Goal: Task Accomplishment & Management: Manage account settings

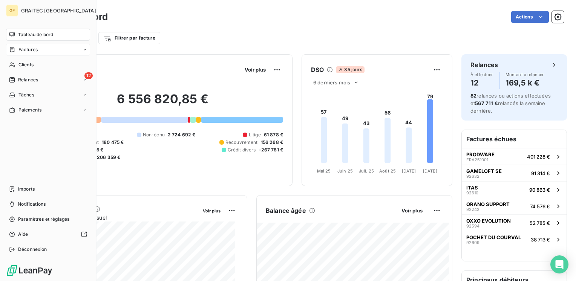
click at [29, 48] on span "Factures" at bounding box center [27, 49] width 19 height 7
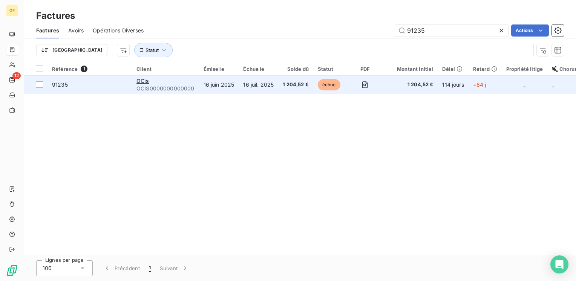
type input "91235"
click at [164, 80] on div "OCis" at bounding box center [165, 81] width 58 height 8
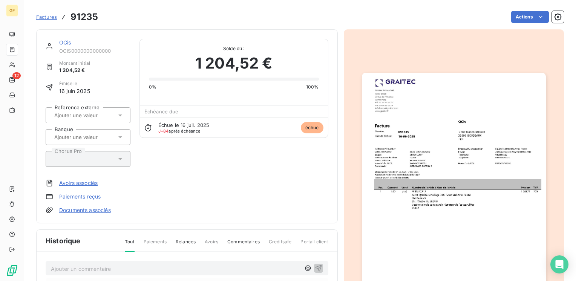
click at [61, 43] on link "OCis" at bounding box center [65, 42] width 12 height 6
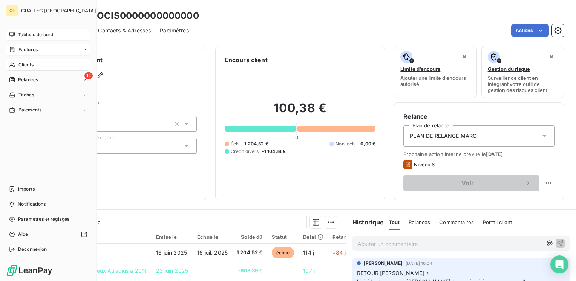
click at [32, 34] on span "Tableau de bord" at bounding box center [35, 34] width 35 height 7
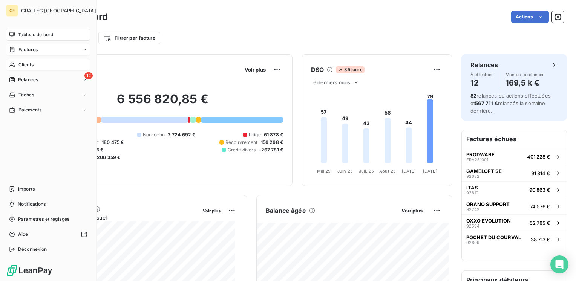
click at [26, 64] on span "Clients" at bounding box center [25, 64] width 15 height 7
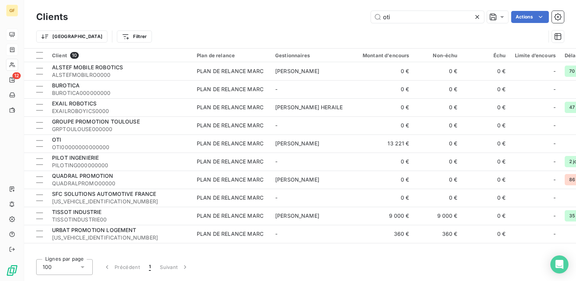
drag, startPoint x: 426, startPoint y: 17, endPoint x: 130, endPoint y: 44, distance: 298.0
click at [130, 44] on div "Clients oti Actions Trier Filtrer" at bounding box center [299, 28] width 527 height 39
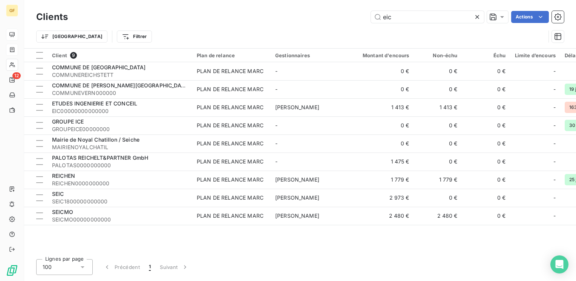
drag, startPoint x: 387, startPoint y: 15, endPoint x: 449, endPoint y: 10, distance: 61.6
click at [443, 11] on input "eic" at bounding box center [427, 17] width 113 height 12
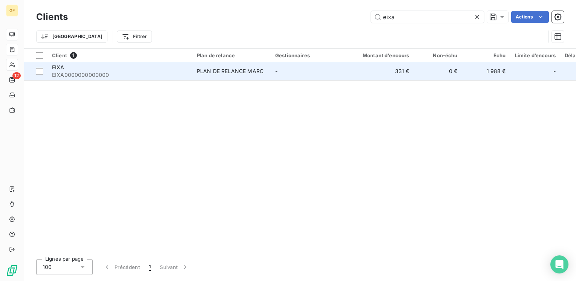
type input "eixa"
click at [219, 72] on div "PLAN DE RELANCE MARC" at bounding box center [230, 71] width 67 height 8
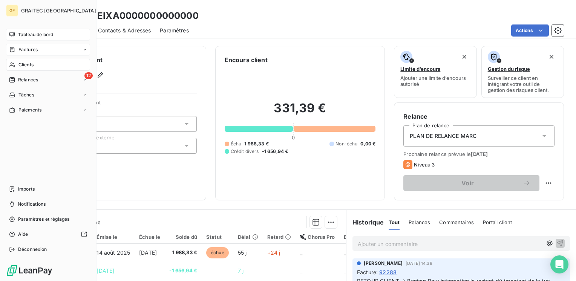
click at [21, 63] on span "Clients" at bounding box center [25, 64] width 15 height 7
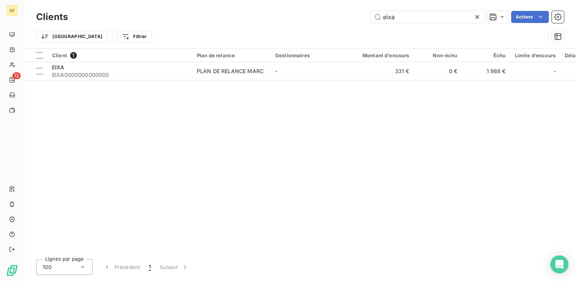
drag, startPoint x: 415, startPoint y: 16, endPoint x: 264, endPoint y: 18, distance: 151.1
click at [264, 18] on div "eixa Actions" at bounding box center [320, 17] width 487 height 12
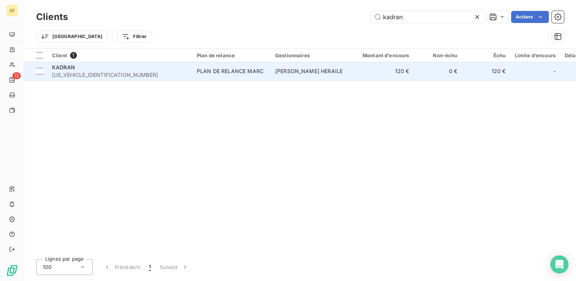
type input "kadran"
click at [215, 68] on div "PLAN DE RELANCE MARC" at bounding box center [230, 71] width 67 height 8
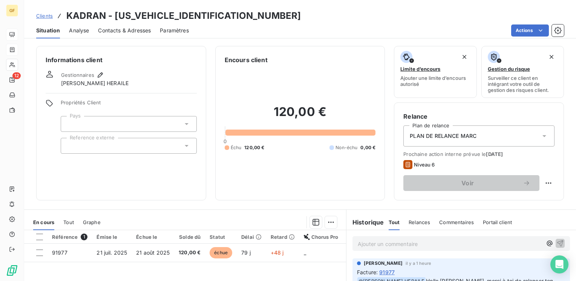
scroll to position [38, 0]
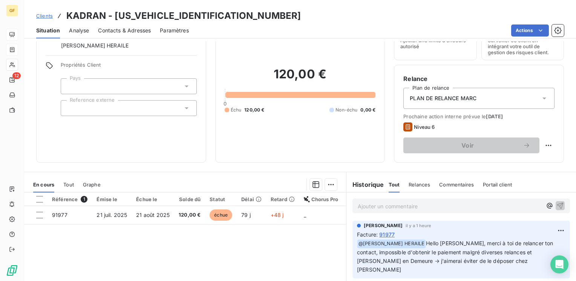
click at [372, 198] on div "Ajouter un commentaire ﻿" at bounding box center [460, 205] width 229 height 27
click at [372, 205] on p "Ajouter un commentaire ﻿" at bounding box center [449, 206] width 184 height 9
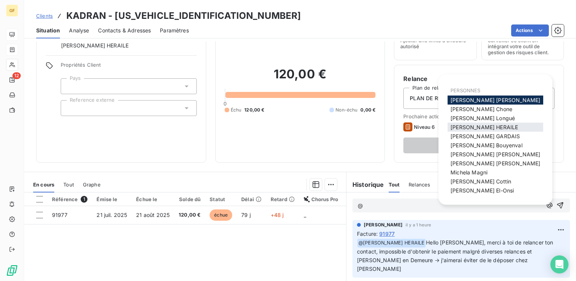
click at [472, 125] on span "[PERSON_NAME] HERAILE" at bounding box center [483, 127] width 67 height 6
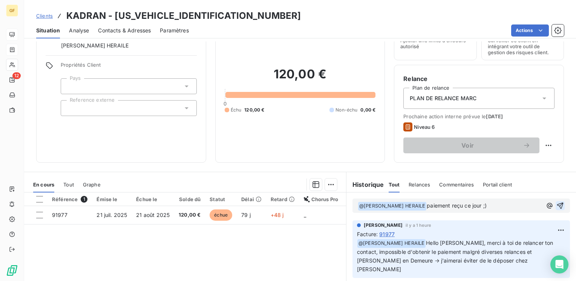
click at [557, 203] on icon "button" at bounding box center [560, 206] width 6 height 6
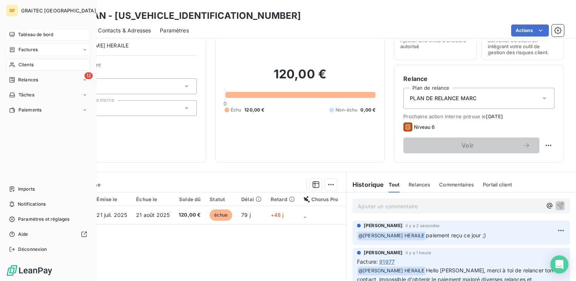
click at [34, 33] on span "Tableau de bord" at bounding box center [35, 34] width 35 height 7
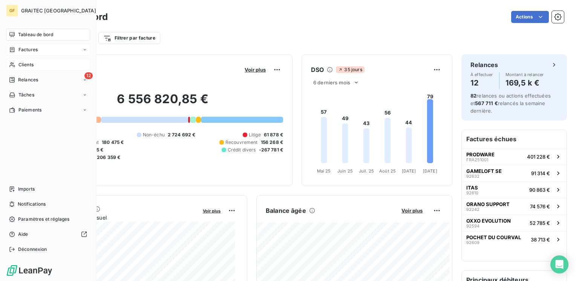
click at [28, 66] on span "Clients" at bounding box center [25, 64] width 15 height 7
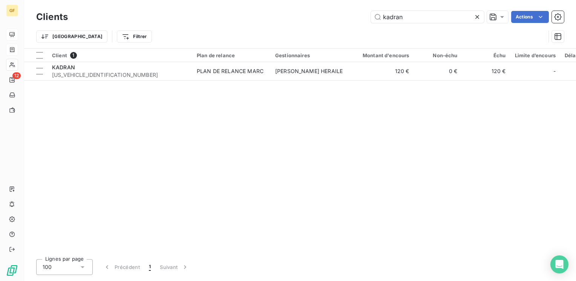
drag, startPoint x: 415, startPoint y: 20, endPoint x: 247, endPoint y: 38, distance: 169.3
click at [248, 39] on div "Clients kadran Actions Trier Filtrer" at bounding box center [299, 28] width 527 height 39
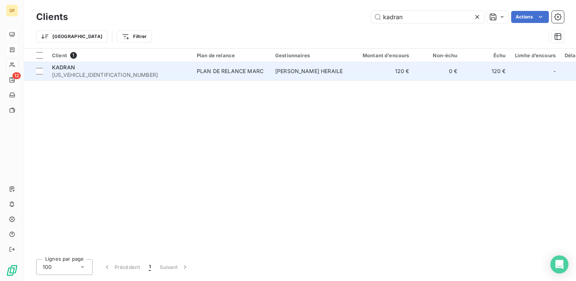
click at [171, 70] on div "KADRAN" at bounding box center [120, 68] width 136 height 8
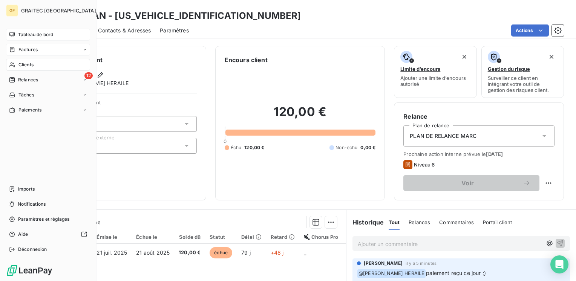
click at [23, 63] on span "Clients" at bounding box center [25, 64] width 15 height 7
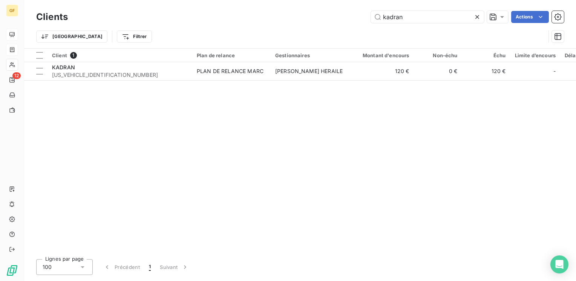
drag, startPoint x: 400, startPoint y: 17, endPoint x: 244, endPoint y: 20, distance: 156.0
click at [241, 21] on div "kadran Actions" at bounding box center [320, 17] width 487 height 12
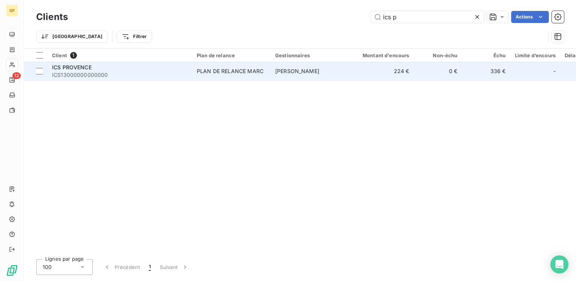
type input "ics p"
click at [142, 74] on span "ICS13000000000000" at bounding box center [120, 75] width 136 height 8
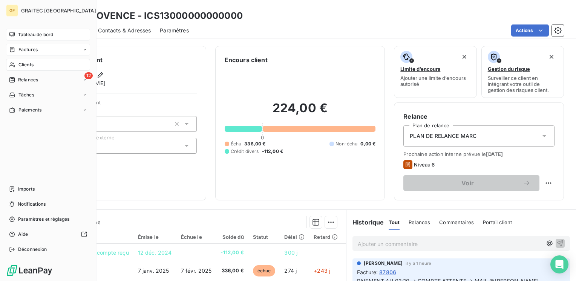
click at [27, 32] on span "Tableau de bord" at bounding box center [35, 34] width 35 height 7
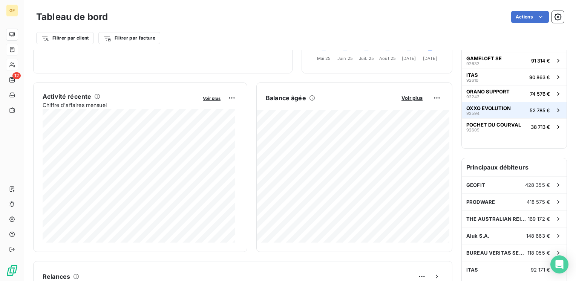
scroll to position [151, 0]
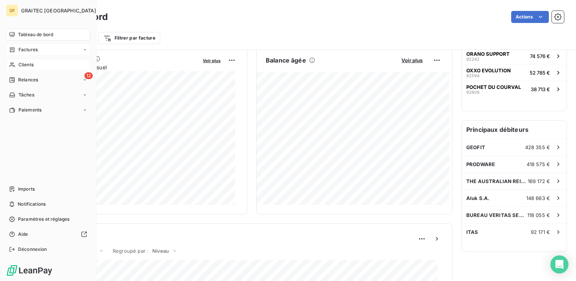
click at [31, 49] on span "Factures" at bounding box center [27, 49] width 19 height 7
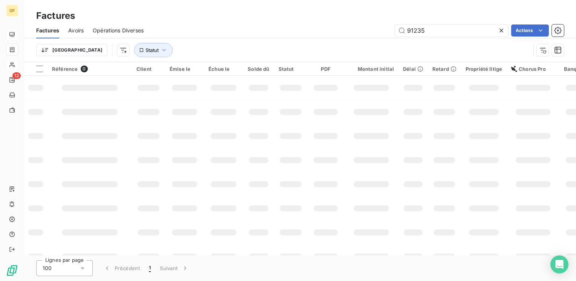
drag, startPoint x: 432, startPoint y: 33, endPoint x: 364, endPoint y: 35, distance: 68.6
click at [364, 34] on div "91235 Actions" at bounding box center [358, 30] width 411 height 12
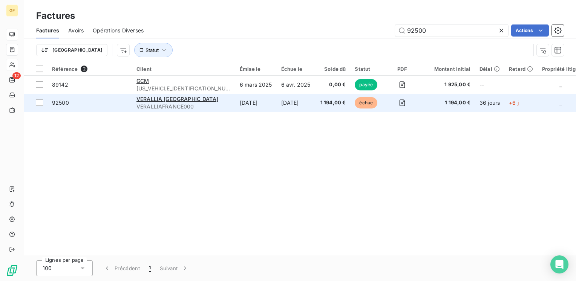
type input "92500"
click at [235, 102] on td "[DATE]" at bounding box center [255, 103] width 41 height 18
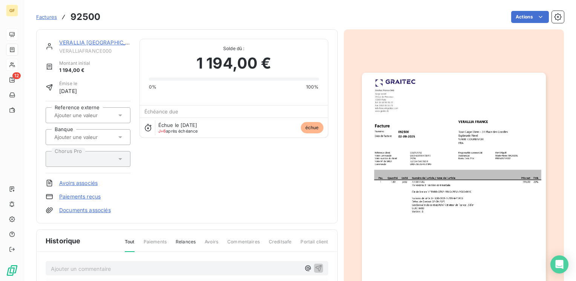
click at [92, 41] on link "VERALLIA [GEOGRAPHIC_DATA]" at bounding box center [100, 42] width 82 height 6
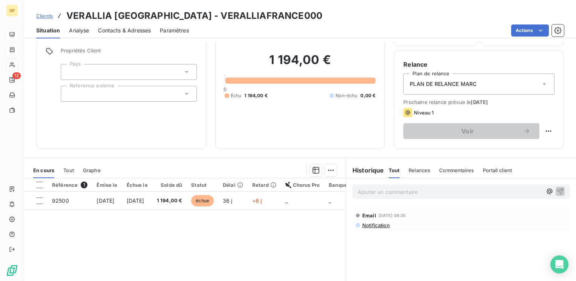
scroll to position [75, 0]
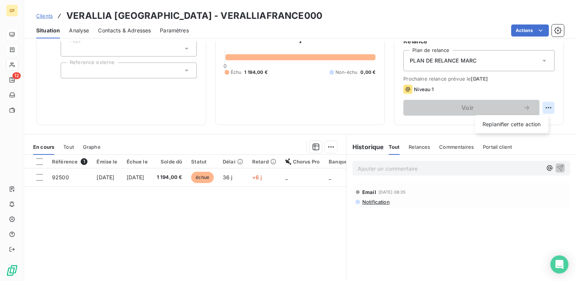
click at [540, 107] on html "GF 12 Clients VERALLIA [GEOGRAPHIC_DATA] - VERALLIAFRANCE000 Situation Analyse …" at bounding box center [288, 140] width 576 height 281
click at [528, 121] on div "Replanifier cette action" at bounding box center [511, 124] width 67 height 12
select select "9"
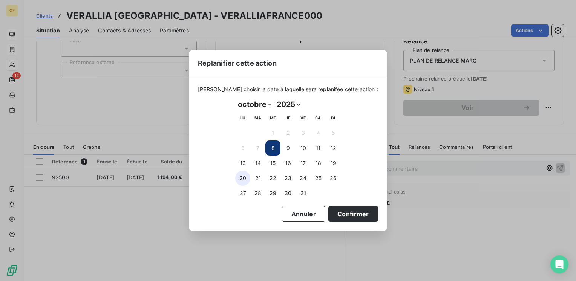
click at [243, 178] on button "20" at bounding box center [242, 178] width 15 height 15
click at [349, 211] on button "Confirmer" at bounding box center [353, 214] width 50 height 16
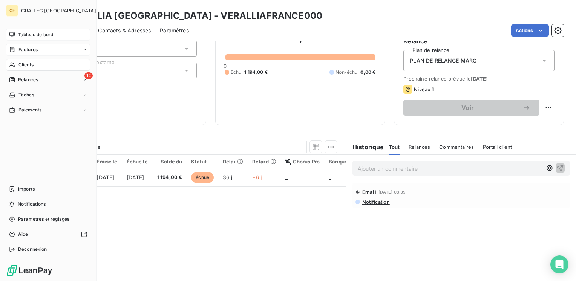
click at [28, 32] on span "Tableau de bord" at bounding box center [35, 34] width 35 height 7
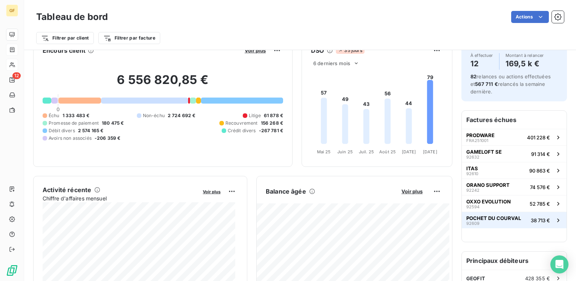
scroll to position [38, 0]
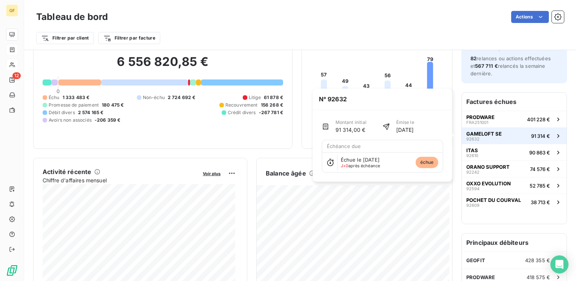
click at [500, 136] on button "GAMELOFT SE 92632 91 314 €" at bounding box center [513, 135] width 105 height 17
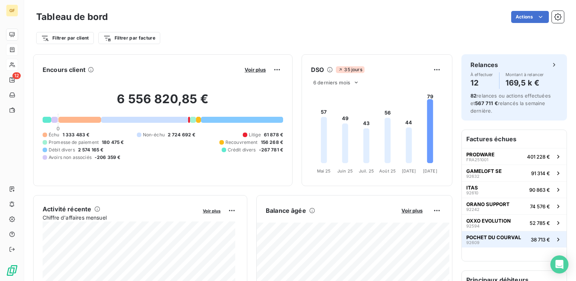
click at [489, 234] on span "POCHET DU COURVAL" at bounding box center [493, 237] width 55 height 6
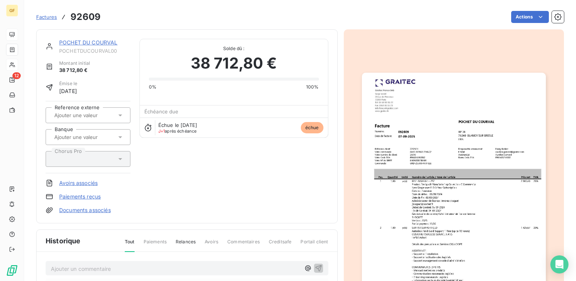
click at [103, 41] on link "POCHET DU COURVAL" at bounding box center [88, 42] width 58 height 6
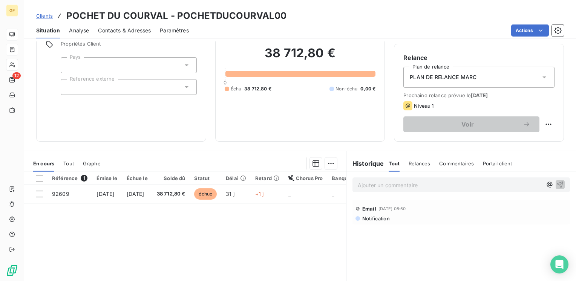
scroll to position [113, 0]
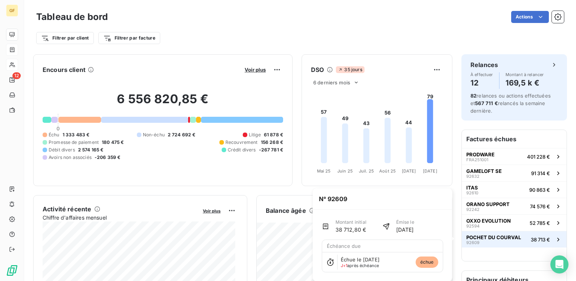
click at [484, 235] on span "POCHET DU COURVAL" at bounding box center [493, 237] width 55 height 6
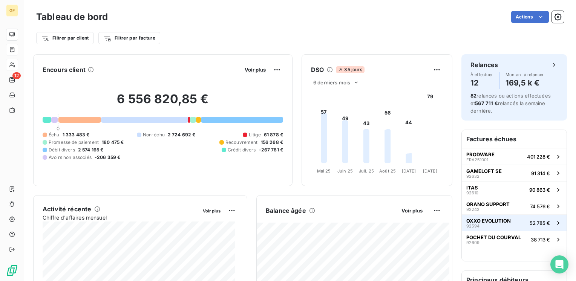
click at [476, 220] on span "OXXO EVOLUTION" at bounding box center [488, 221] width 44 height 6
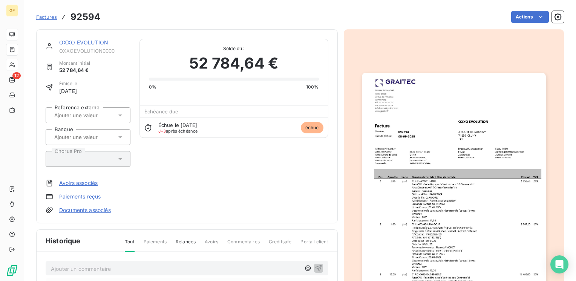
click at [84, 41] on link "OXXO EVOLUTION" at bounding box center [83, 42] width 49 height 6
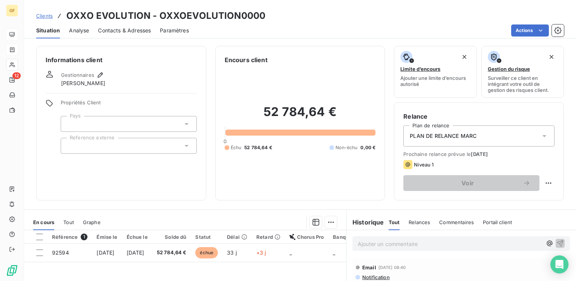
click at [139, 29] on span "Contacts & Adresses" at bounding box center [124, 31] width 53 height 8
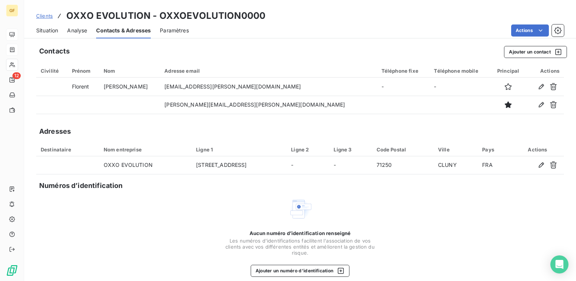
click at [44, 28] on span "Situation" at bounding box center [47, 31] width 22 height 8
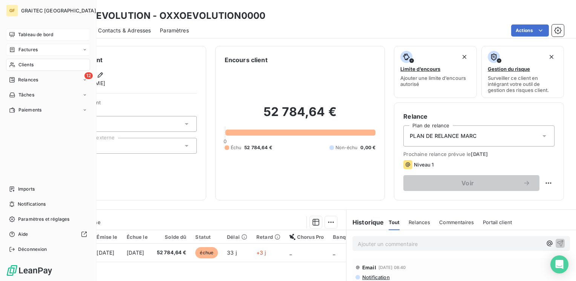
click at [35, 34] on span "Tableau de bord" at bounding box center [35, 34] width 35 height 7
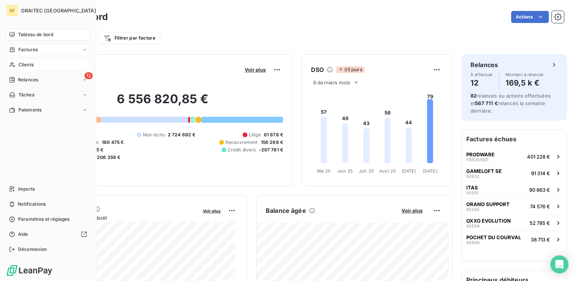
click at [26, 50] on span "Factures" at bounding box center [27, 49] width 19 height 7
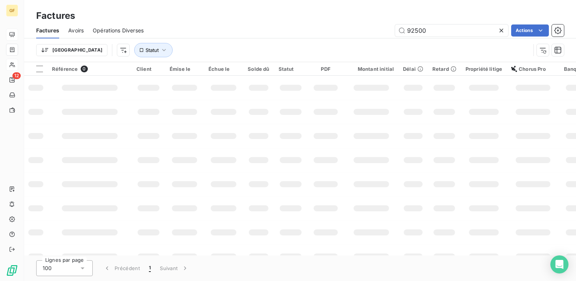
drag, startPoint x: 426, startPoint y: 30, endPoint x: 379, endPoint y: 31, distance: 47.1
click at [379, 31] on div "92500 Actions" at bounding box center [358, 30] width 411 height 12
type input "92313"
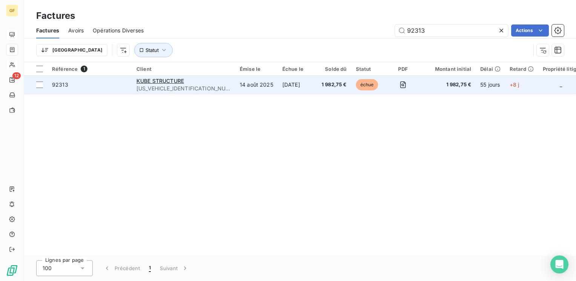
click at [169, 87] on span "[US_VEHICLE_IDENTIFICATION_NUMBER]" at bounding box center [183, 89] width 94 height 8
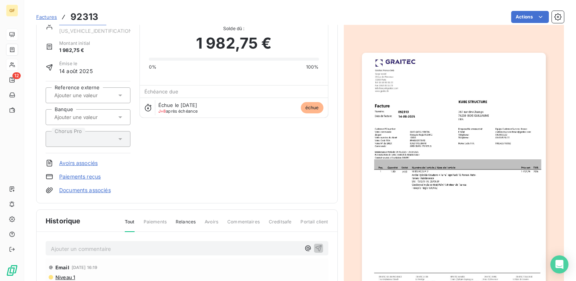
scroll to position [75, 0]
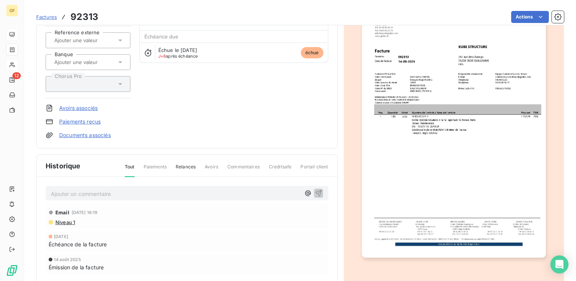
click at [127, 190] on p "Ajouter un commentaire ﻿" at bounding box center [175, 193] width 249 height 9
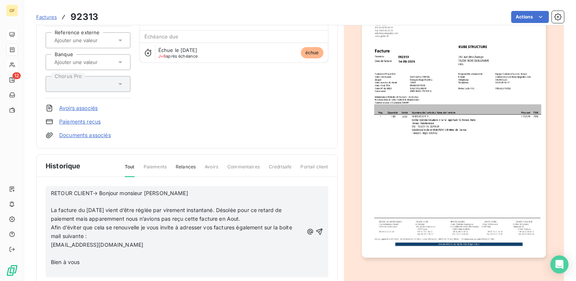
click at [180, 190] on p "RETOUR CLIENT→ Bonjour monsieur [PERSON_NAME]" at bounding box center [177, 193] width 252 height 9
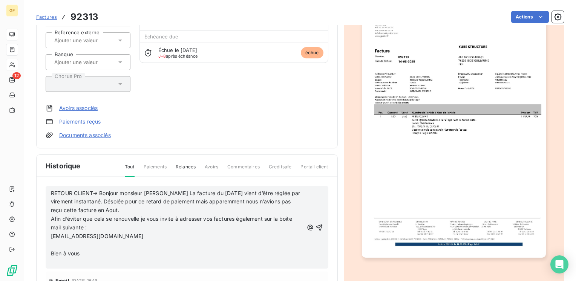
click at [133, 209] on p "RETOUR CLIENT→ Bonjour monsieur [PERSON_NAME] La facture du [DATE] vient d’être…" at bounding box center [177, 202] width 252 height 26
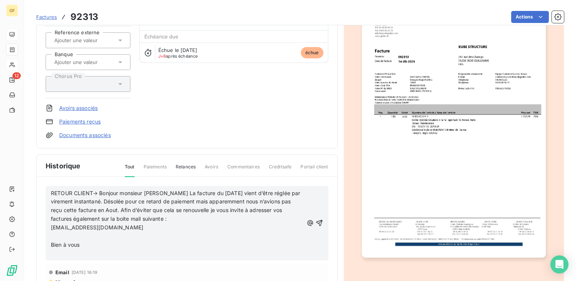
click at [171, 219] on p "RETOUR CLIENT→ Bonjour monsieur [PERSON_NAME] La facture du [DATE] vient d’être…" at bounding box center [177, 206] width 252 height 35
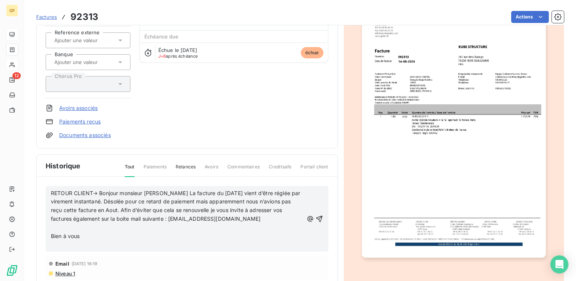
click at [257, 218] on p "RETOUR CLIENT→ Bonjour monsieur [PERSON_NAME] La facture du [DATE] vient d’être…" at bounding box center [177, 206] width 252 height 35
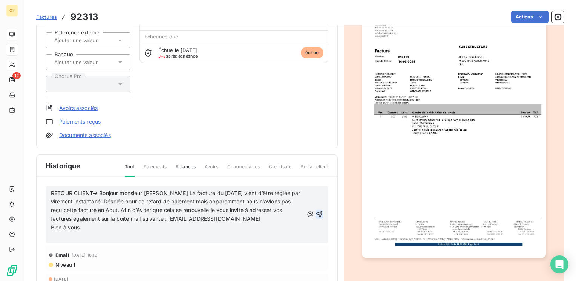
click at [316, 211] on icon "button" at bounding box center [319, 214] width 6 height 6
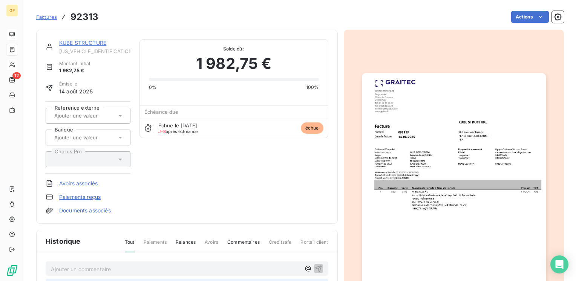
scroll to position [0, 0]
click at [91, 43] on link "KUBE STRUCTURE" at bounding box center [82, 42] width 47 height 6
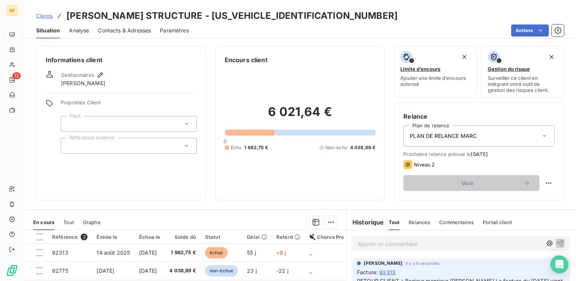
click at [145, 32] on span "Contacts & Adresses" at bounding box center [124, 31] width 53 height 8
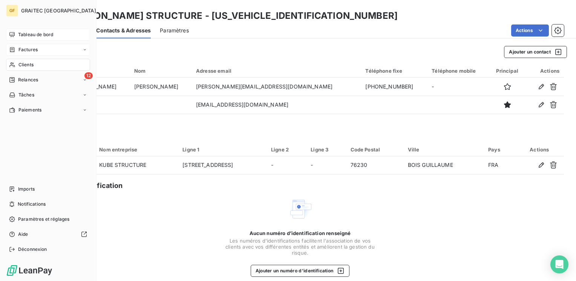
click at [27, 35] on span "Tableau de bord" at bounding box center [35, 34] width 35 height 7
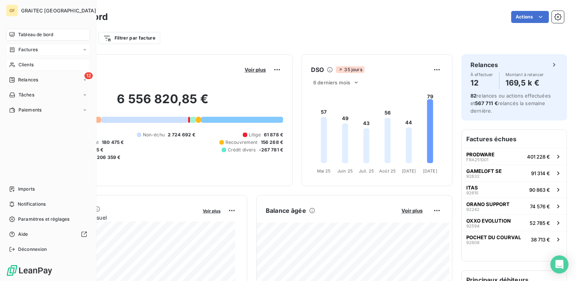
click at [27, 32] on span "Tableau de bord" at bounding box center [35, 34] width 35 height 7
click at [32, 81] on span "Relances" at bounding box center [28, 79] width 20 height 7
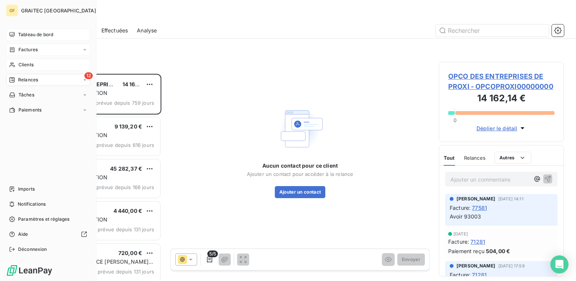
click at [23, 35] on span "Tableau de bord" at bounding box center [35, 34] width 35 height 7
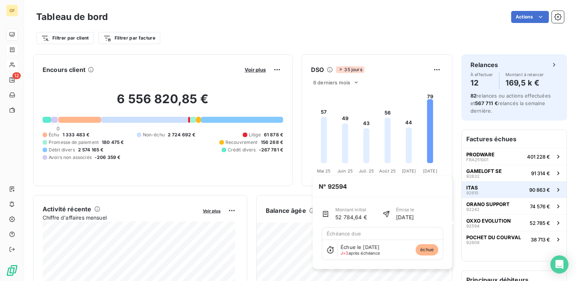
click at [478, 191] on button "ITAS 92610 90 863 €" at bounding box center [513, 189] width 105 height 17
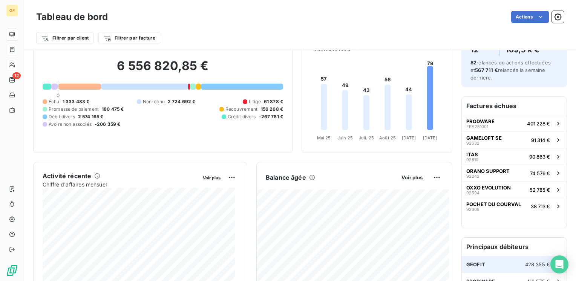
scroll to position [75, 0]
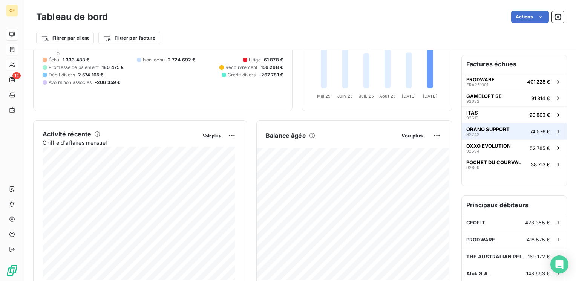
click at [481, 130] on span "ORANO SUPPORT" at bounding box center [487, 129] width 43 height 6
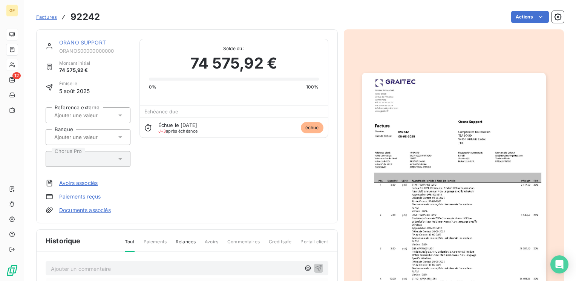
click at [431, 172] on img "button" at bounding box center [454, 203] width 184 height 260
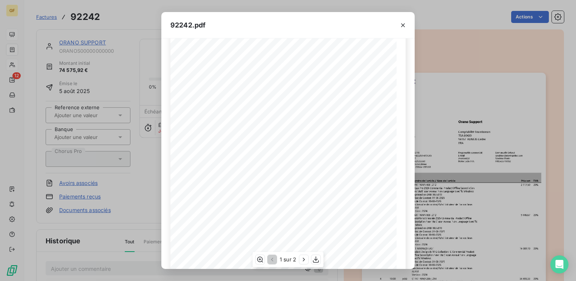
scroll to position [107, 0]
click at [400, 21] on icon "button" at bounding box center [403, 25] width 8 height 8
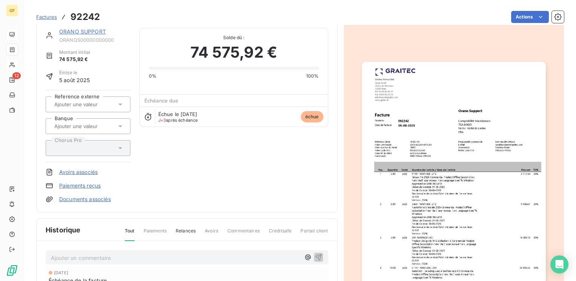
scroll to position [0, 0]
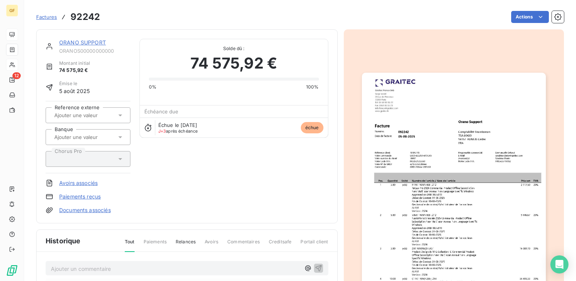
click at [88, 43] on link "ORANO SUPPORT" at bounding box center [82, 42] width 47 height 6
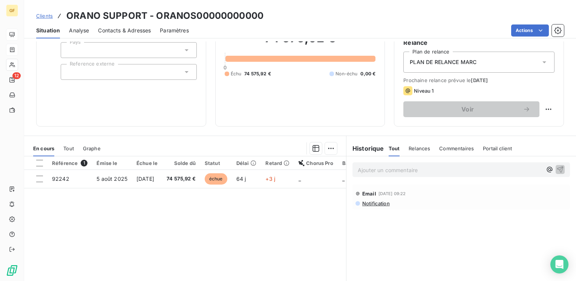
scroll to position [75, 0]
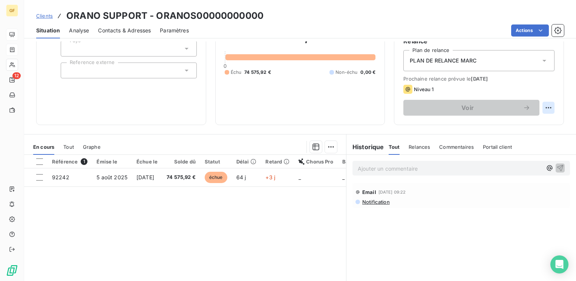
click at [545, 106] on html "GF 12 Clients ORANO SUPPORT - ORANOS00000000000 Situation Analyse Contacts & Ad…" at bounding box center [288, 140] width 576 height 281
click at [530, 122] on div "Replanifier cette action" at bounding box center [511, 124] width 67 height 12
select select "9"
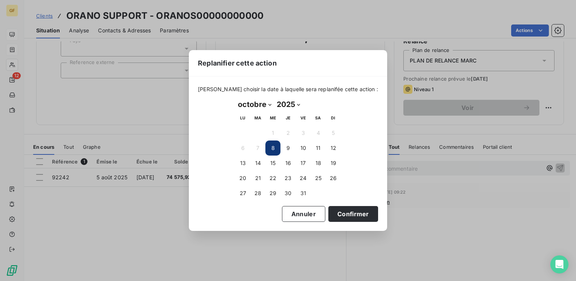
click at [276, 145] on button "8" at bounding box center [272, 147] width 15 height 15
click at [275, 147] on button "8" at bounding box center [272, 147] width 15 height 15
click at [339, 212] on button "Confirmer" at bounding box center [353, 214] width 50 height 16
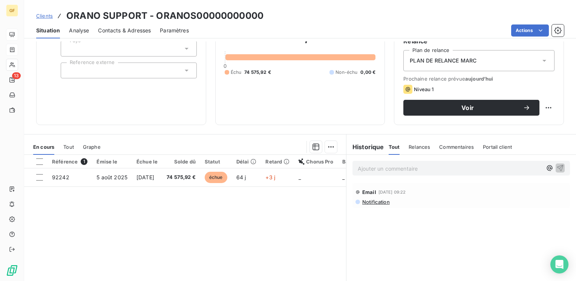
click at [131, 34] on span "Contacts & Adresses" at bounding box center [124, 31] width 53 height 8
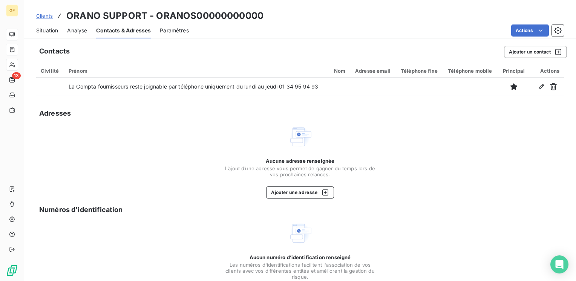
click at [56, 30] on span "Situation" at bounding box center [47, 31] width 22 height 8
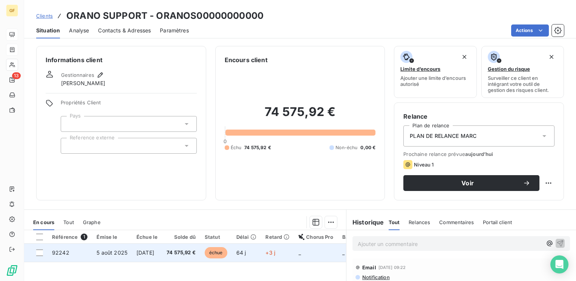
click at [154, 249] on span "[DATE]" at bounding box center [145, 252] width 18 height 6
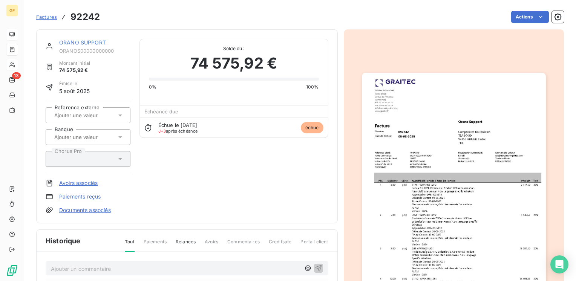
click at [409, 136] on img "button" at bounding box center [454, 203] width 184 height 260
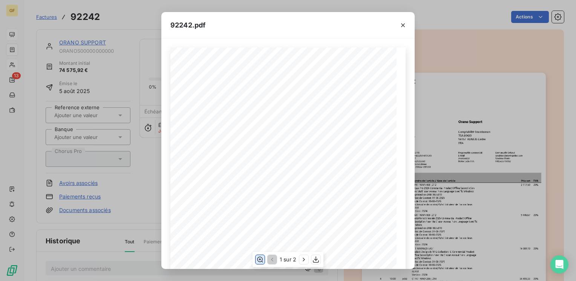
click at [259, 261] on icon "button" at bounding box center [260, 260] width 8 height 8
click at [402, 23] on icon "button" at bounding box center [403, 25] width 8 height 8
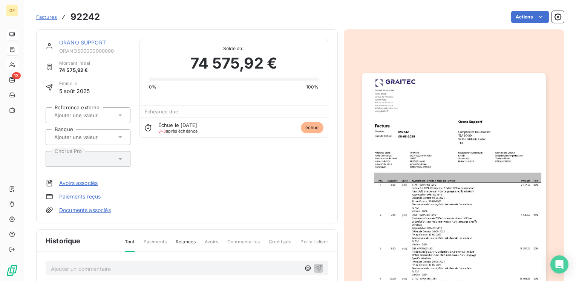
click at [98, 43] on link "ORANO SUPPORT" at bounding box center [82, 42] width 47 height 6
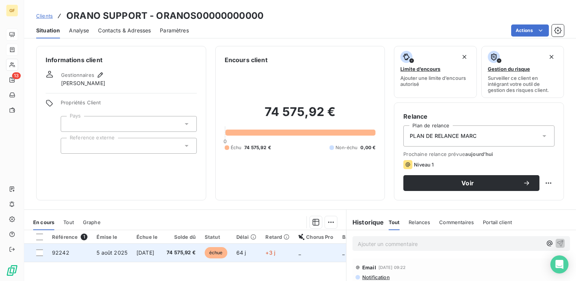
click at [141, 249] on span "[DATE]" at bounding box center [145, 252] width 18 height 6
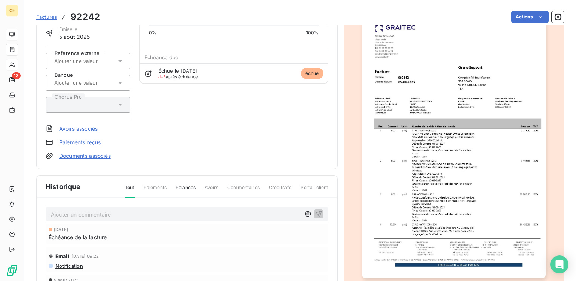
scroll to position [75, 0]
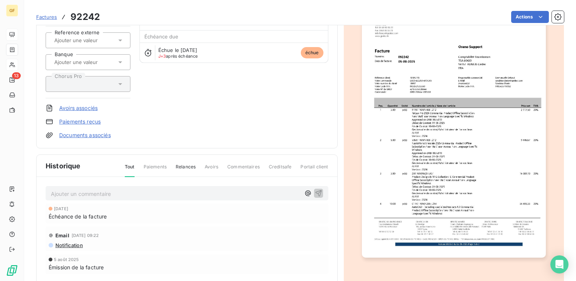
click at [405, 157] on img "button" at bounding box center [454, 128] width 184 height 260
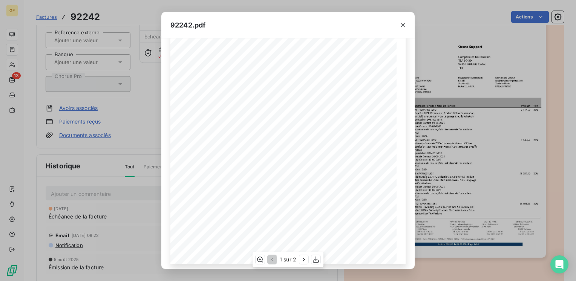
scroll to position [107, 0]
click at [303, 260] on icon "button" at bounding box center [304, 260] width 8 height 8
click at [401, 24] on icon "button" at bounding box center [403, 25] width 8 height 8
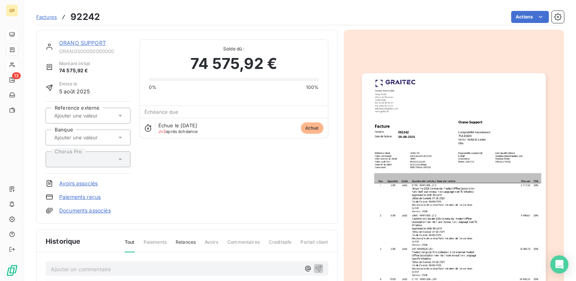
click at [443, 119] on img "button" at bounding box center [454, 203] width 184 height 260
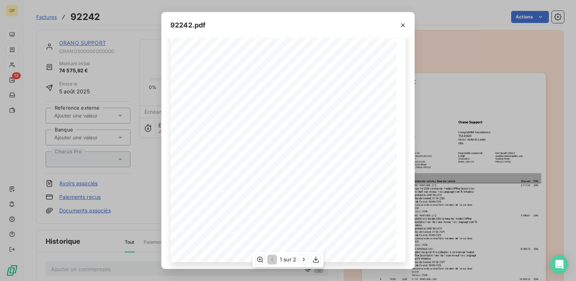
scroll to position [107, 0]
click at [303, 258] on icon "button" at bounding box center [303, 259] width 2 height 3
click at [403, 22] on icon "button" at bounding box center [403, 25] width 8 height 8
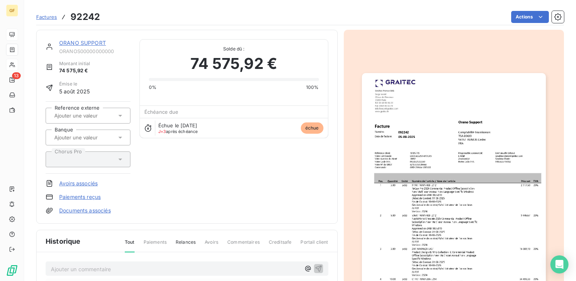
click at [466, 190] on img "button" at bounding box center [454, 203] width 184 height 260
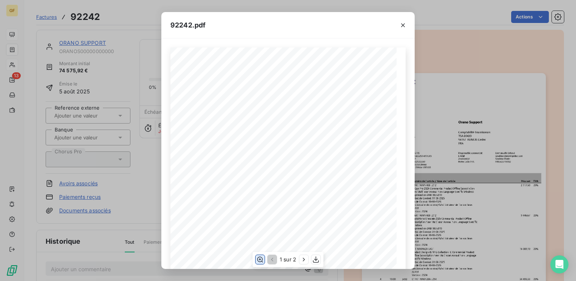
click at [258, 257] on icon "button" at bounding box center [260, 260] width 6 height 6
click at [405, 26] on icon "button" at bounding box center [403, 25] width 8 height 8
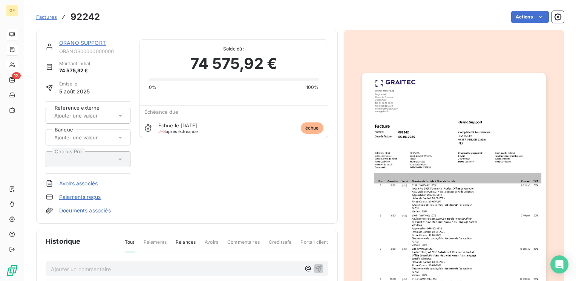
click at [458, 161] on img "button" at bounding box center [454, 203] width 184 height 260
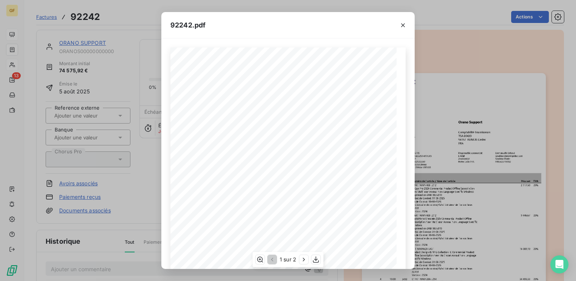
scroll to position [107, 0]
click at [307, 257] on icon "button" at bounding box center [304, 260] width 8 height 8
click at [268, 260] on icon "button" at bounding box center [271, 260] width 8 height 8
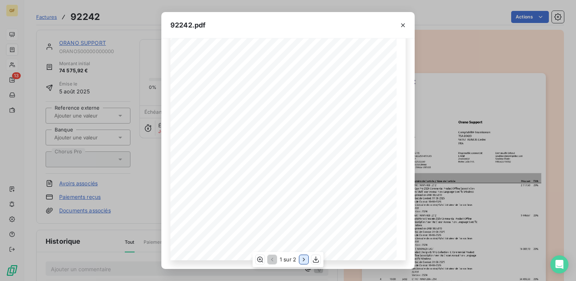
click at [303, 261] on icon "button" at bounding box center [304, 260] width 8 height 8
click at [97, 41] on div "92242.pdf Approved on DRB-0035810 Début de Contrat: [DATE] Fin de Contrat: [DAT…" at bounding box center [288, 140] width 576 height 281
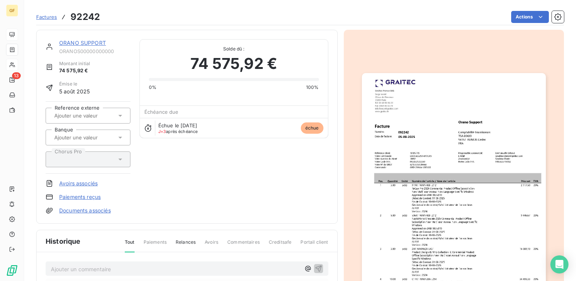
click at [438, 154] on img "button" at bounding box center [454, 203] width 184 height 260
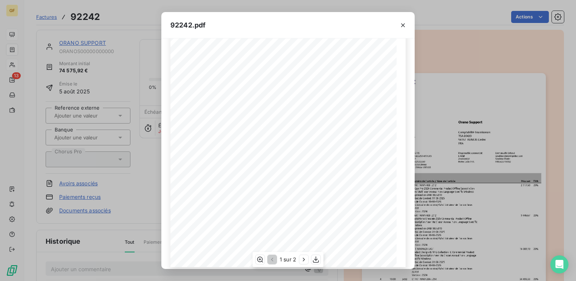
scroll to position [107, 0]
click at [303, 261] on icon "button" at bounding box center [304, 260] width 8 height 8
click at [270, 258] on icon "button" at bounding box center [271, 260] width 8 height 8
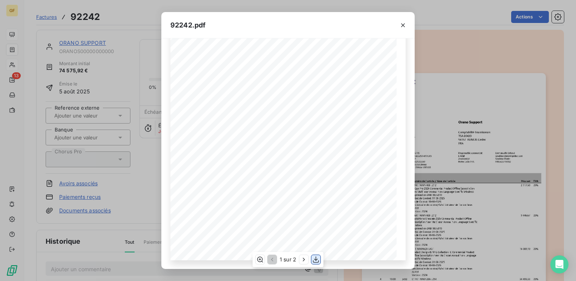
click at [315, 259] on icon "button" at bounding box center [316, 260] width 8 height 8
drag, startPoint x: 405, startPoint y: 23, endPoint x: 460, endPoint y: 2, distance: 58.8
click at [406, 23] on icon "button" at bounding box center [403, 25] width 8 height 8
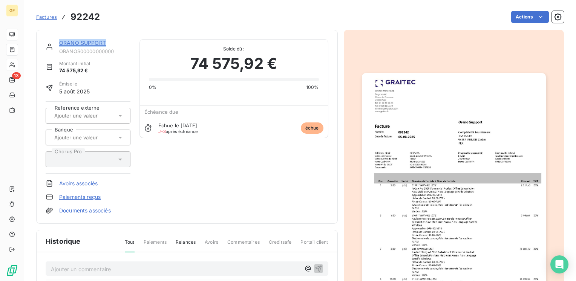
drag, startPoint x: 105, startPoint y: 41, endPoint x: 59, endPoint y: 42, distance: 46.3
click at [59, 42] on div "ORANO SUPPORT" at bounding box center [94, 43] width 71 height 8
copy link "ORANO SUPPORT"
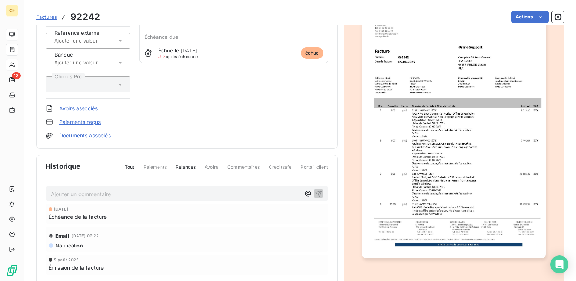
scroll to position [75, 0]
click at [404, 173] on img "button" at bounding box center [454, 128] width 184 height 260
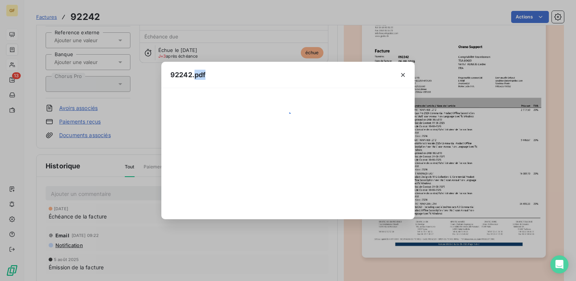
click at [404, 173] on div at bounding box center [287, 153] width 253 height 131
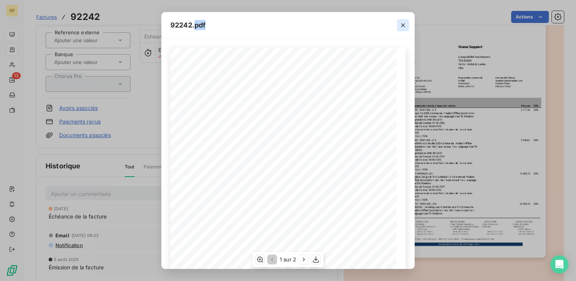
click at [404, 27] on icon "button" at bounding box center [403, 25] width 8 height 8
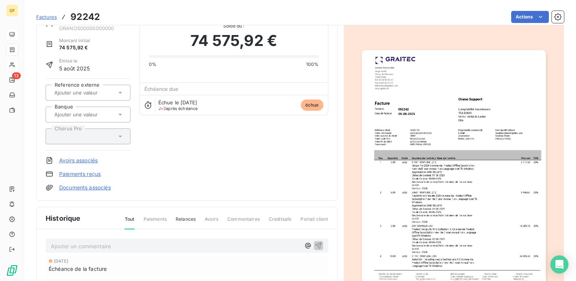
scroll to position [0, 0]
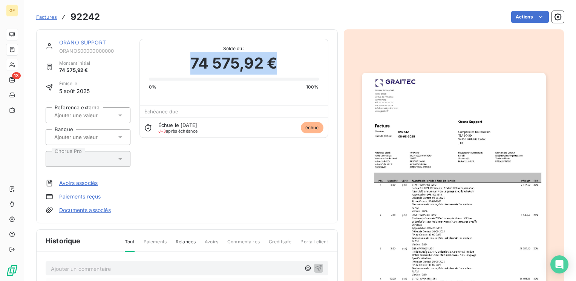
drag, startPoint x: 278, startPoint y: 63, endPoint x: 188, endPoint y: 67, distance: 89.7
click at [188, 67] on div "74 575,92 €" at bounding box center [234, 63] width 170 height 23
copy span "74 575,92 €"
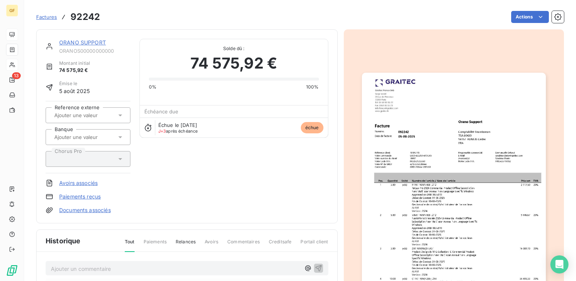
click at [79, 40] on link "ORANO SUPPORT" at bounding box center [82, 42] width 47 height 6
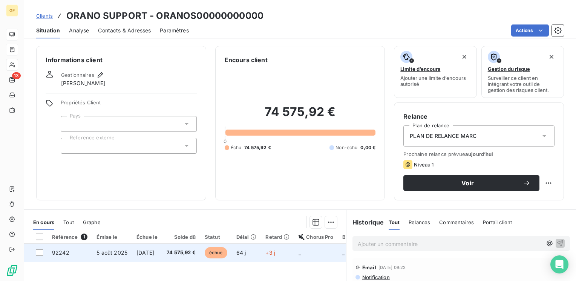
click at [110, 250] on span "5 août 2025" at bounding box center [111, 252] width 31 height 6
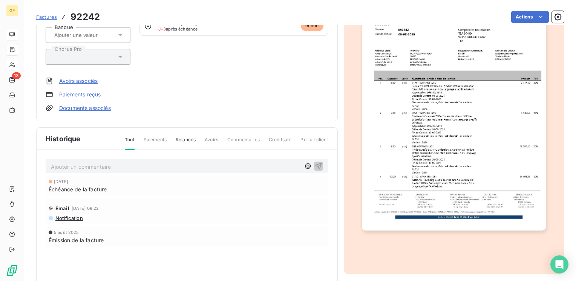
scroll to position [135, 0]
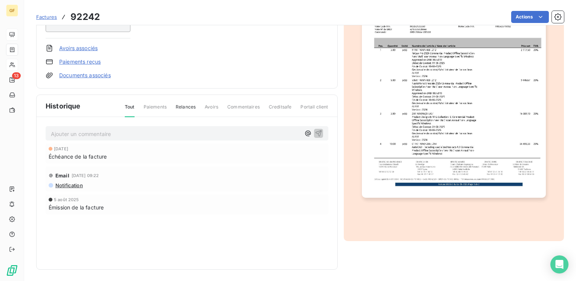
click at [118, 133] on p "Ajouter un commentaire ﻿" at bounding box center [175, 133] width 249 height 9
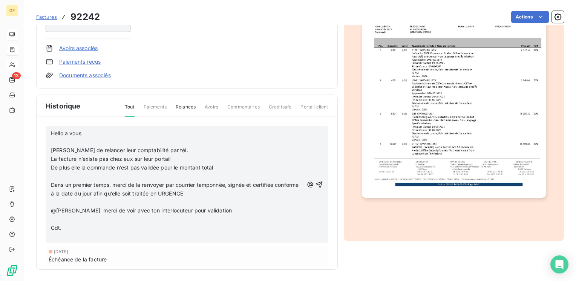
click at [52, 130] on span "Hello a vous" at bounding box center [66, 133] width 31 height 6
click at [112, 129] on p "LITIGE → Hello a vous" at bounding box center [177, 133] width 252 height 9
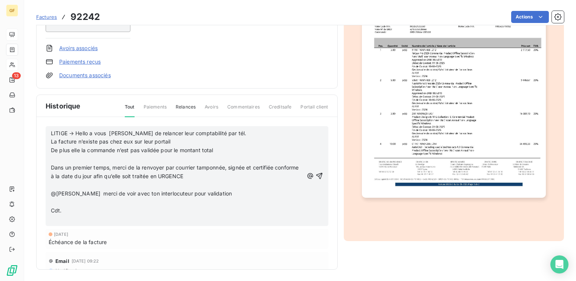
click at [188, 139] on p "La facture n’existe pas chez eux sur leur portail" at bounding box center [177, 141] width 252 height 9
click at [232, 129] on p "LITIGE → Hello a vous [PERSON_NAME] de relancer leur comptabilité par tél." at bounding box center [177, 133] width 252 height 9
click at [134, 138] on p "LITIGE → Hello a vous [PERSON_NAME] de relancer leur comptabilité par tél. La f…" at bounding box center [177, 137] width 252 height 17
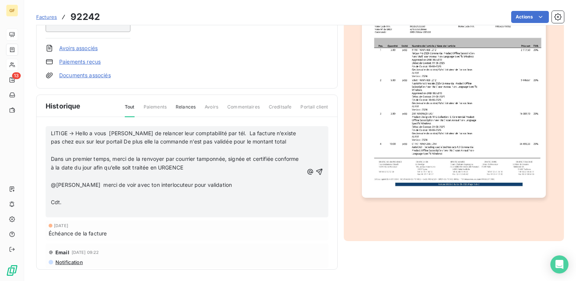
click at [288, 141] on p "LITIGE → Hello a vous [PERSON_NAME] de relancer leur comptabilité par tél. La f…" at bounding box center [177, 137] width 252 height 17
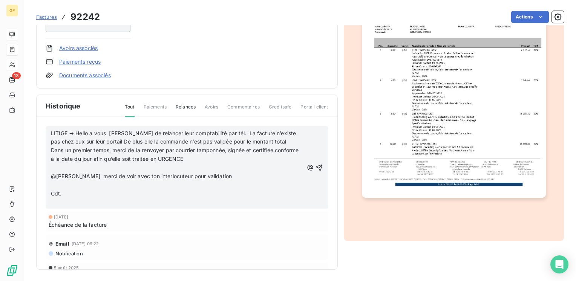
click at [224, 156] on p "Dans un premier temps, merci de la renvoyer par courrier tamponnée, signée et c…" at bounding box center [177, 154] width 252 height 17
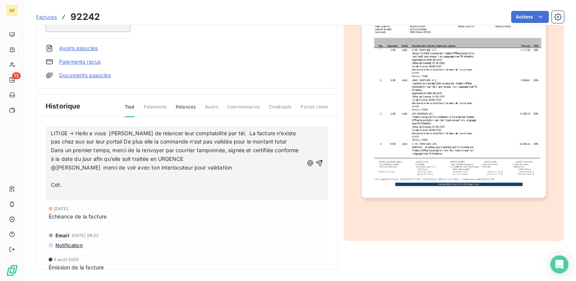
click at [232, 166] on span "@[PERSON_NAME] merci de voir avec ton interlocuteur pour validation" at bounding box center [141, 167] width 181 height 6
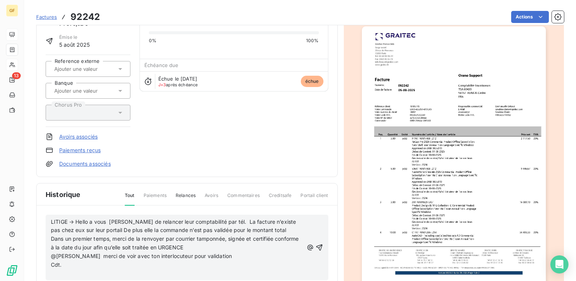
scroll to position [60, 0]
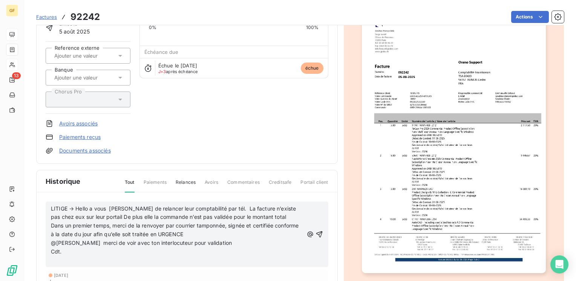
click at [76, 207] on span "LITIGE → Hello a vous [PERSON_NAME] de relancer leur comptabilité par tél. La f…" at bounding box center [174, 212] width 247 height 15
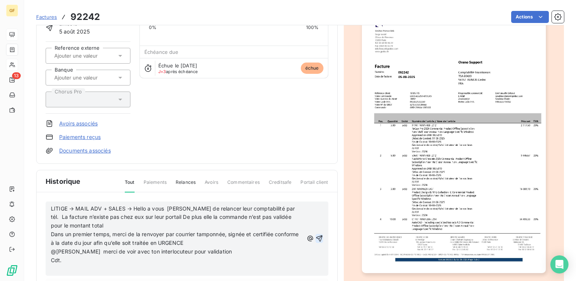
click at [316, 236] on icon "button" at bounding box center [319, 238] width 6 height 6
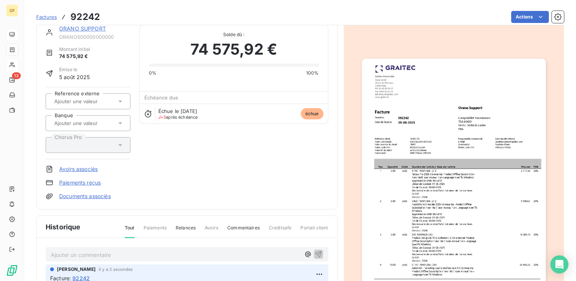
scroll to position [0, 0]
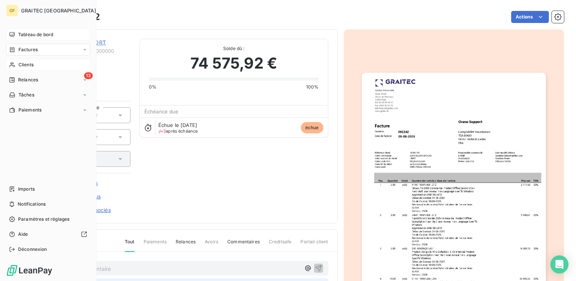
click at [20, 34] on span "Tableau de bord" at bounding box center [35, 34] width 35 height 7
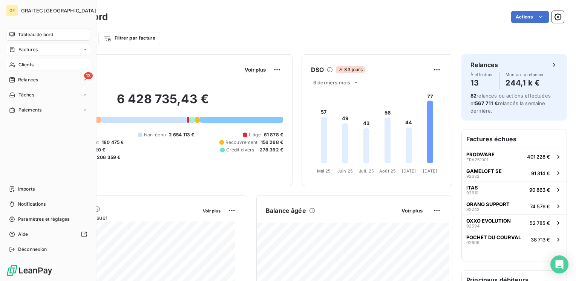
click at [27, 50] on span "Factures" at bounding box center [27, 49] width 19 height 7
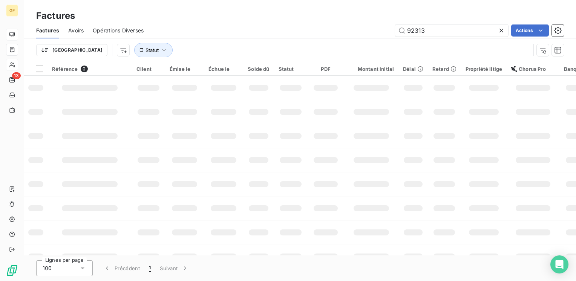
drag, startPoint x: 425, startPoint y: 29, endPoint x: 346, endPoint y: 35, distance: 79.0
click at [346, 35] on div "92313 Actions" at bounding box center [358, 30] width 411 height 12
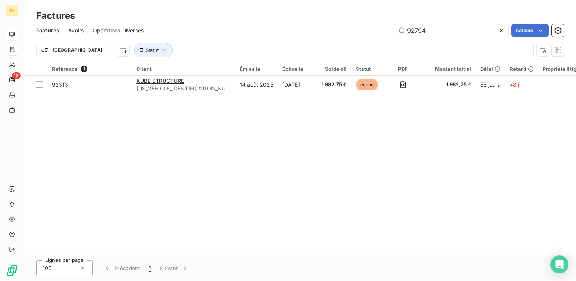
type input "92794"
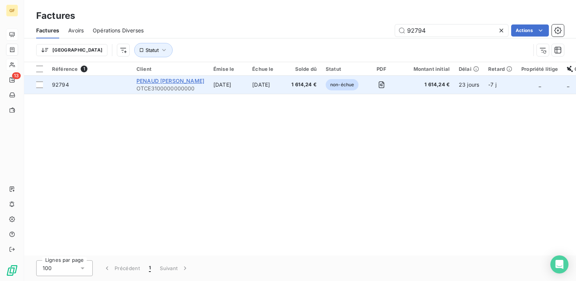
click at [180, 81] on span "PENAUD [PERSON_NAME]" at bounding box center [170, 81] width 68 height 6
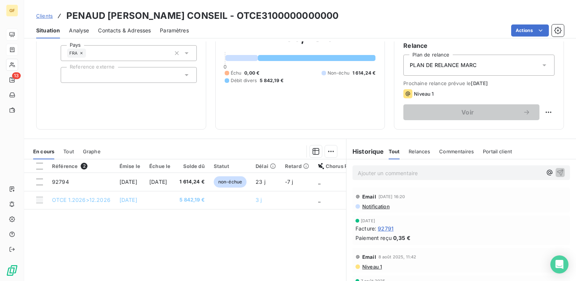
scroll to position [75, 0]
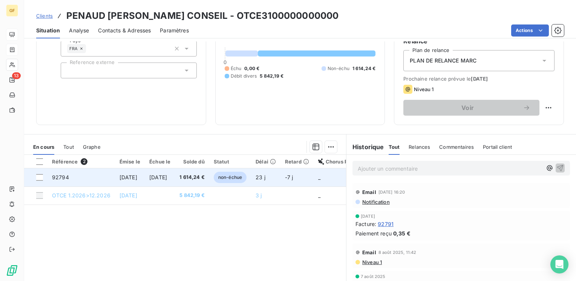
click at [137, 177] on span "[DATE]" at bounding box center [128, 177] width 18 height 6
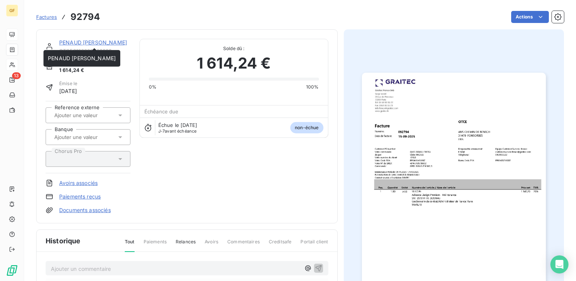
click at [92, 40] on link "PENAUD [PERSON_NAME]" at bounding box center [93, 42] width 68 height 6
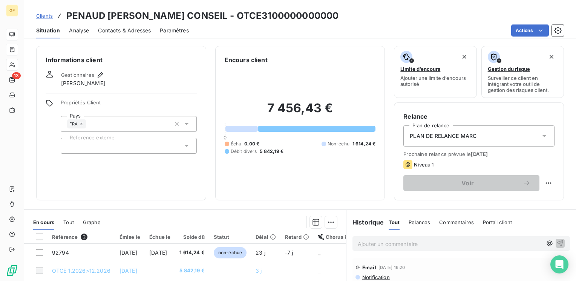
click at [113, 31] on span "Contacts & Adresses" at bounding box center [124, 31] width 53 height 8
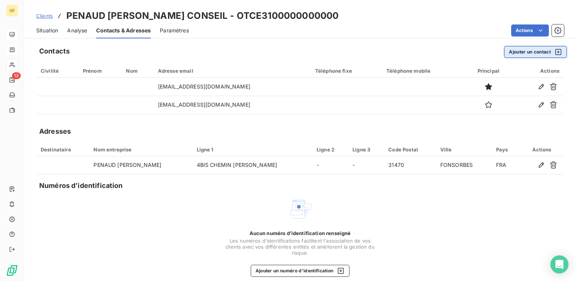
click at [525, 49] on button "Ajouter un contact" at bounding box center [535, 52] width 63 height 12
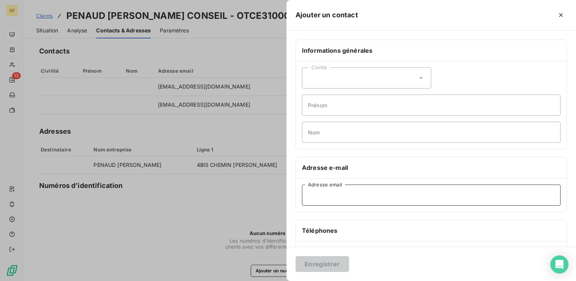
click at [327, 192] on input "Adresse email" at bounding box center [431, 195] width 258 height 21
paste input "[EMAIL_ADDRESS][DOMAIN_NAME]"
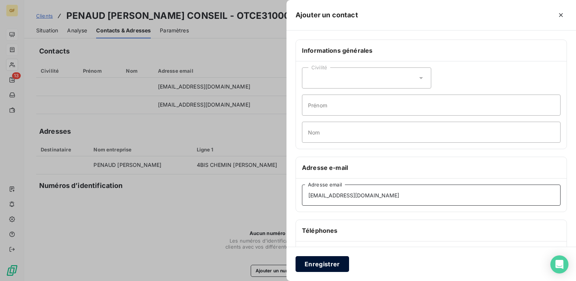
type input "[EMAIL_ADDRESS][DOMAIN_NAME]"
click at [312, 265] on button "Enregistrer" at bounding box center [321, 264] width 53 height 16
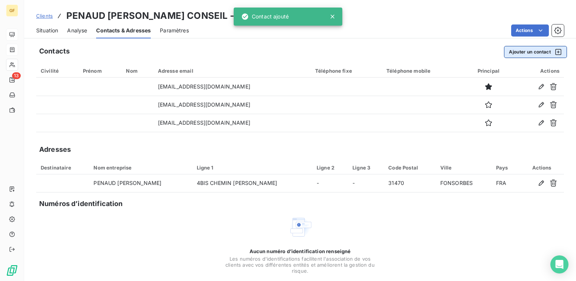
click at [529, 49] on button "Ajouter un contact" at bounding box center [535, 52] width 63 height 12
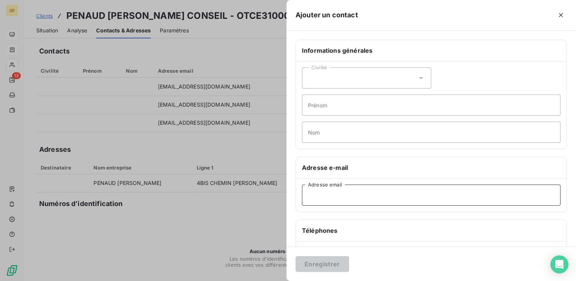
click at [359, 201] on input "Adresse email" at bounding box center [431, 195] width 258 height 21
paste input "[EMAIL_ADDRESS][DOMAIN_NAME]"
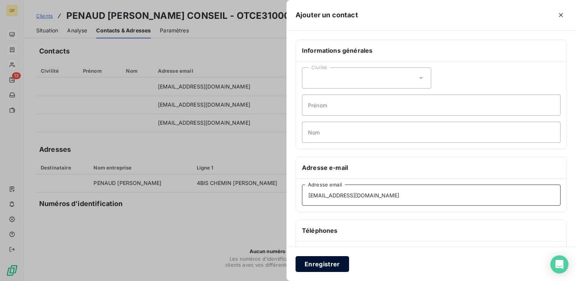
type input "[EMAIL_ADDRESS][DOMAIN_NAME]"
click at [310, 263] on button "Enregistrer" at bounding box center [321, 264] width 53 height 16
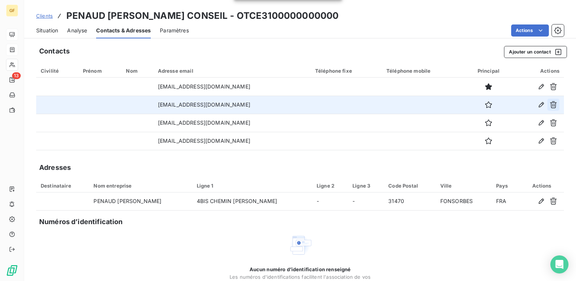
click at [549, 102] on icon "button" at bounding box center [553, 105] width 8 height 8
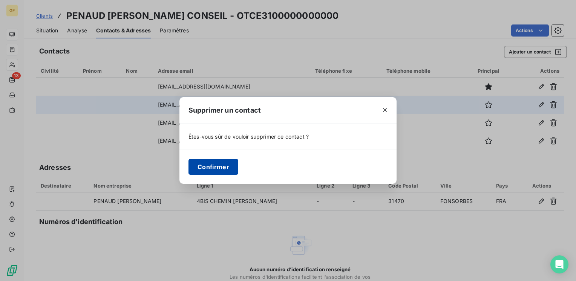
click at [226, 162] on button "Confirmer" at bounding box center [213, 167] width 50 height 16
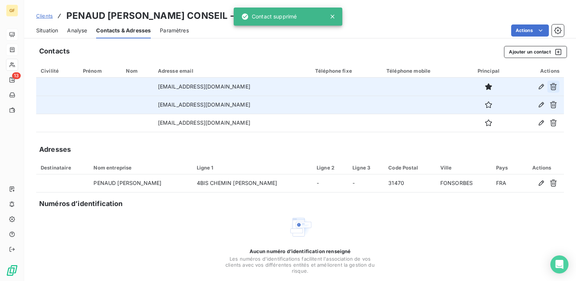
click at [549, 86] on icon "button" at bounding box center [553, 87] width 8 height 8
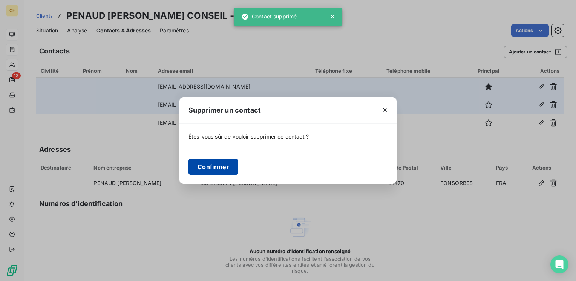
click at [234, 174] on button "Confirmer" at bounding box center [213, 167] width 50 height 16
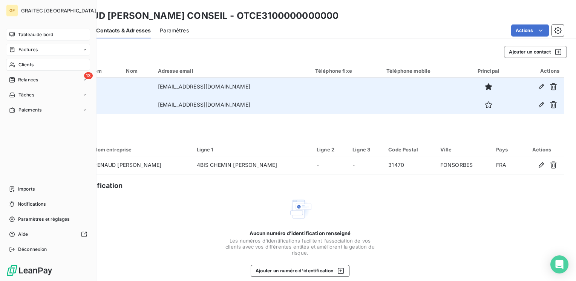
click at [16, 34] on div "Tableau de bord" at bounding box center [48, 35] width 84 height 12
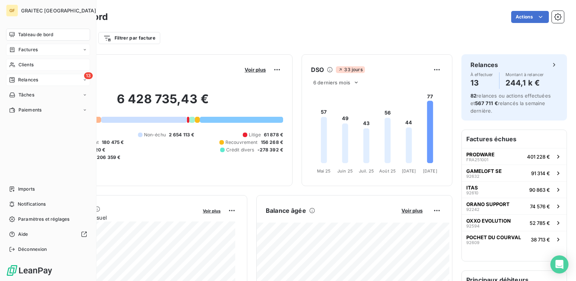
click at [17, 77] on div "Relances" at bounding box center [23, 79] width 29 height 7
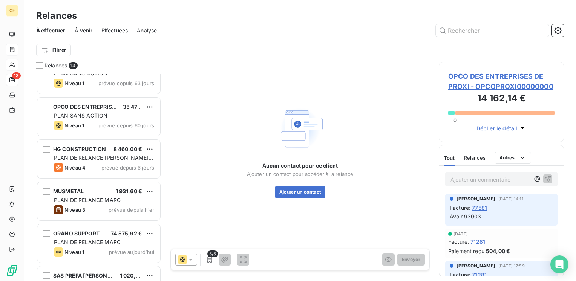
scroll to position [228, 0]
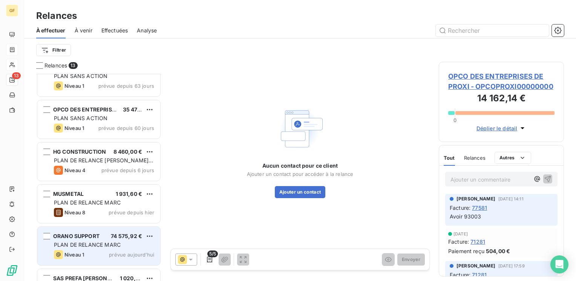
click at [107, 242] on span "PLAN DE RELANCE MARC" at bounding box center [87, 244] width 67 height 6
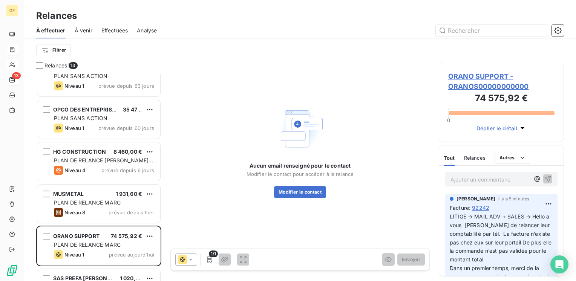
click at [484, 73] on span "ORANO SUPPORT - ORANOS00000000000" at bounding box center [501, 81] width 106 height 20
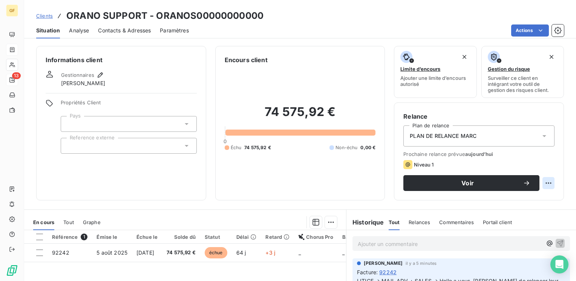
click at [544, 180] on html "GF 13 Clients ORANO SUPPORT - ORANOS00000000000 Situation Analyse Contacts & Ad…" at bounding box center [288, 140] width 576 height 281
click at [525, 201] on div "Replanifier cette action" at bounding box center [511, 200] width 67 height 12
select select "9"
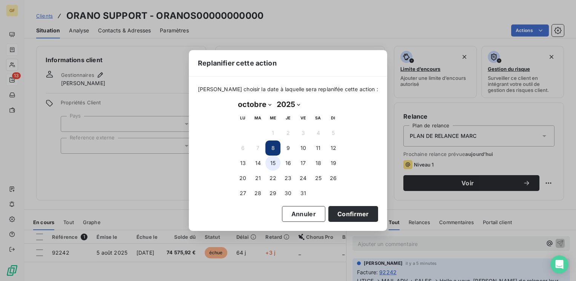
click at [270, 161] on button "15" at bounding box center [272, 163] width 15 height 15
click at [438, 180] on div "Replanifier cette action [PERSON_NAME] choisir la date à laquelle sera replanif…" at bounding box center [288, 140] width 576 height 281
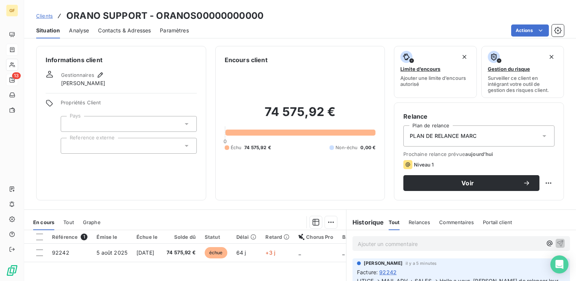
click at [401, 197] on div "Relance Plan de relance PLAN DE RELANCE [PERSON_NAME] relance prévue aujourd’hu…" at bounding box center [479, 151] width 170 height 98
click at [542, 182] on html "GF 13 Clients ORANO SUPPORT - ORANOS00000000000 Situation Analyse Contacts & Ad…" at bounding box center [288, 140] width 576 height 281
click at [515, 203] on div "Replanifier cette action" at bounding box center [511, 200] width 67 height 12
select select "9"
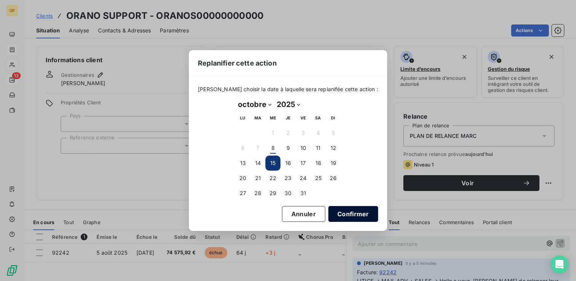
click at [349, 214] on button "Confirmer" at bounding box center [353, 214] width 50 height 16
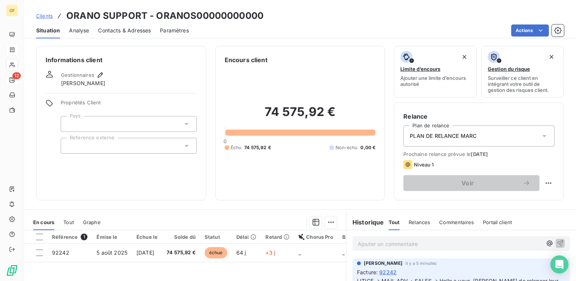
scroll to position [75, 0]
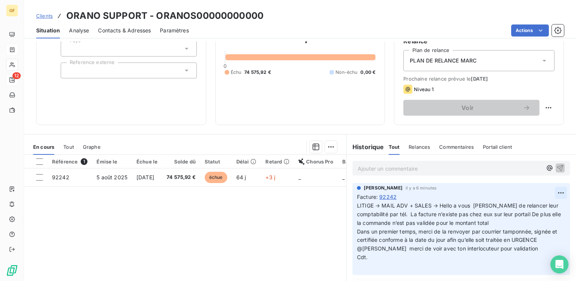
click at [553, 192] on html "GF 12 Clients ORANO SUPPORT - ORANOS00000000000 Situation Analyse Contacts & Ad…" at bounding box center [288, 140] width 576 height 281
click at [534, 208] on div "Editer" at bounding box center [537, 209] width 42 height 12
drag, startPoint x: 362, startPoint y: 223, endPoint x: 348, endPoint y: 223, distance: 13.6
click at [352, 223] on div "[PERSON_NAME] il y a 6 minutes Facture : 92242 LITIGE → MAIL ADV + SALES → Hell…" at bounding box center [460, 229] width 217 height 92
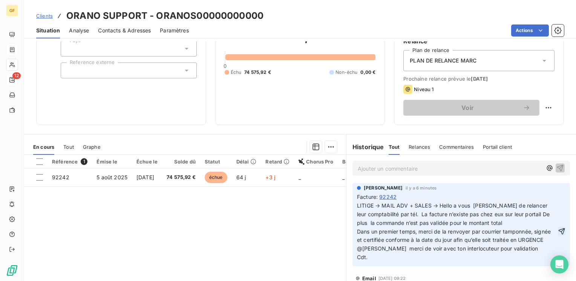
click at [557, 234] on icon "button" at bounding box center [561, 231] width 8 height 8
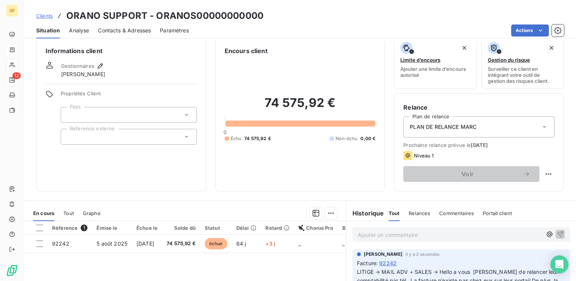
scroll to position [0, 0]
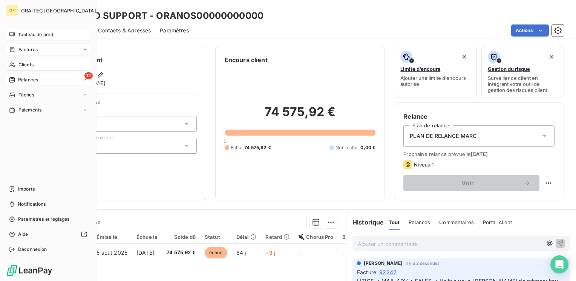
click at [41, 34] on span "Tableau de bord" at bounding box center [35, 34] width 35 height 7
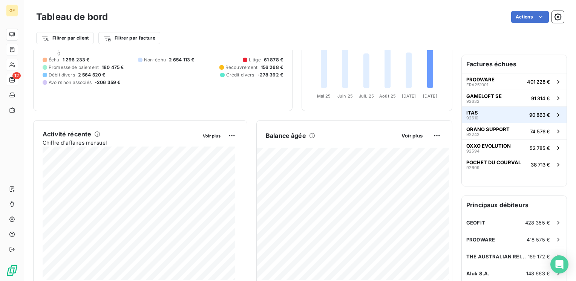
scroll to position [38, 0]
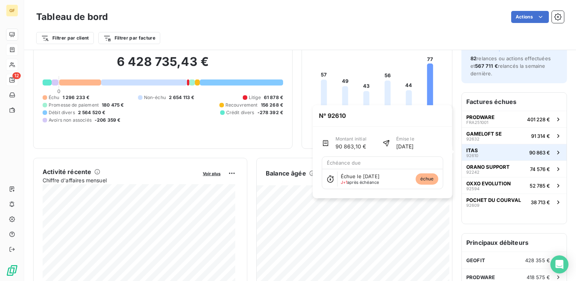
click at [477, 150] on button "ITAS 92610 90 863 €" at bounding box center [513, 152] width 105 height 17
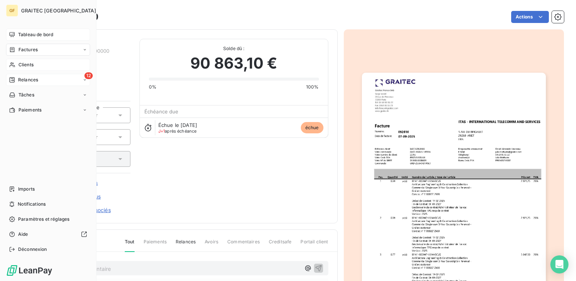
click at [20, 37] on span "Tableau de bord" at bounding box center [35, 34] width 35 height 7
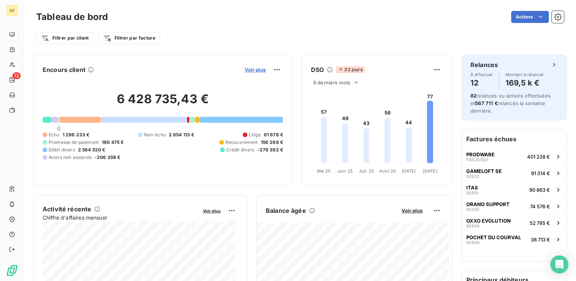
click at [259, 70] on span "Voir plus" at bounding box center [254, 70] width 21 height 6
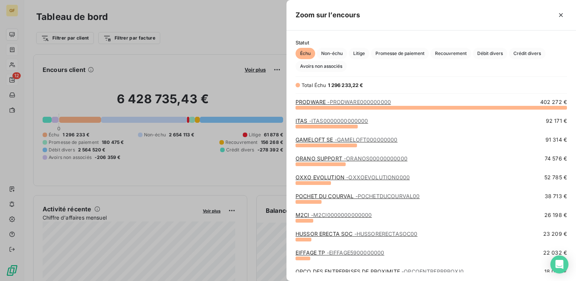
scroll to position [168, 283]
click at [330, 121] on span "- ITAS0000000000000" at bounding box center [338, 121] width 59 height 6
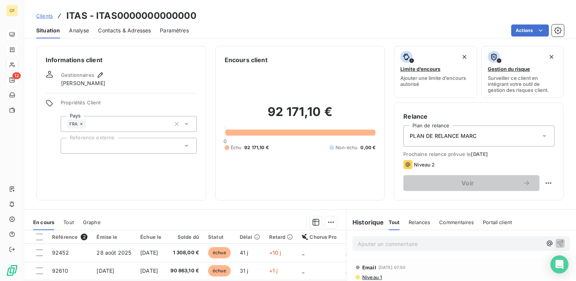
scroll to position [38, 0]
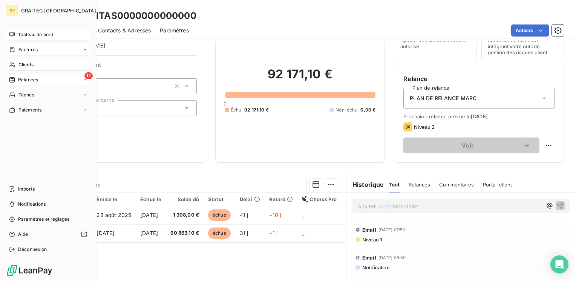
click at [33, 35] on span "Tableau de bord" at bounding box center [35, 34] width 35 height 7
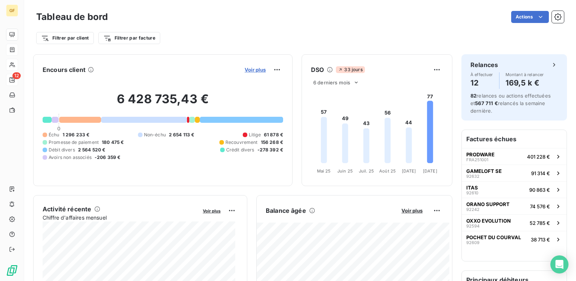
click at [244, 67] on span "Voir plus" at bounding box center [254, 70] width 21 height 6
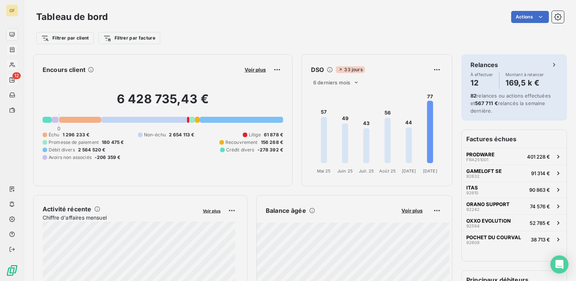
scroll to position [6, 6]
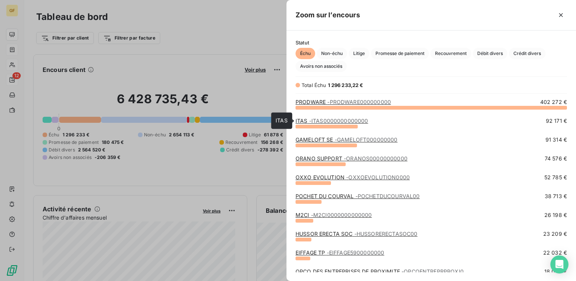
click at [320, 121] on span "- ITAS0000000000000" at bounding box center [338, 121] width 59 height 6
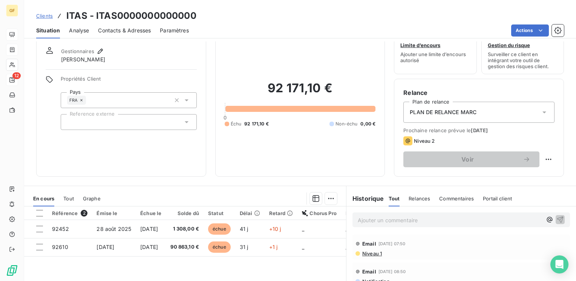
scroll to position [75, 0]
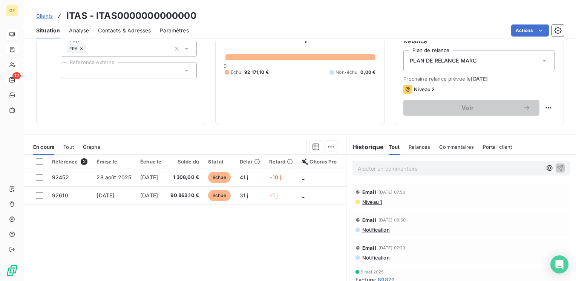
click at [380, 229] on span "Notification" at bounding box center [375, 230] width 28 height 6
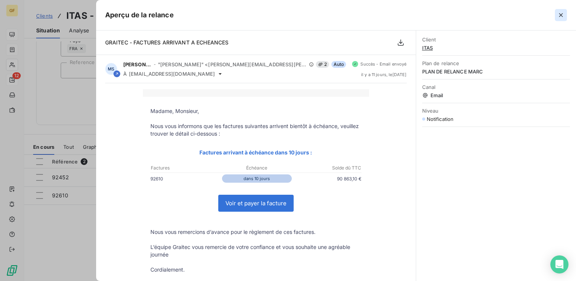
click at [562, 15] on icon "button" at bounding box center [561, 15] width 8 height 8
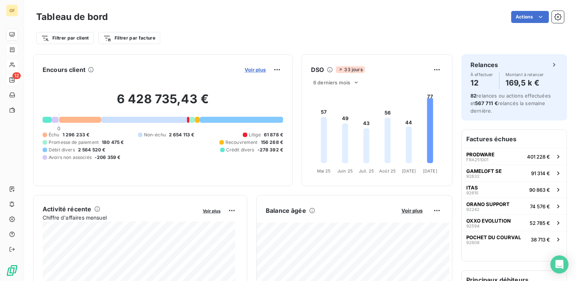
click at [253, 69] on span "Voir plus" at bounding box center [254, 70] width 21 height 6
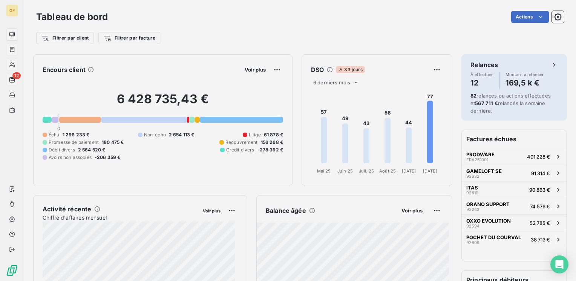
scroll to position [6, 6]
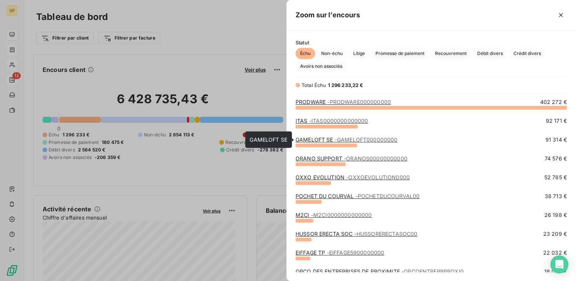
click at [320, 139] on link "GAMELOFT SE - GAMELOFT000000000" at bounding box center [346, 139] width 102 height 6
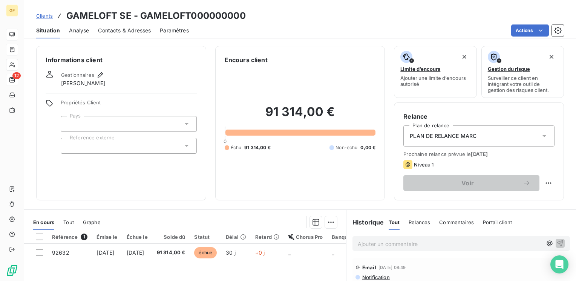
scroll to position [38, 0]
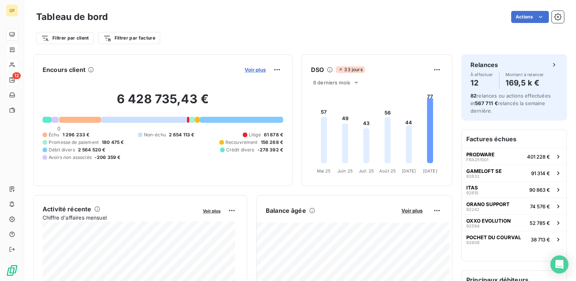
click at [250, 68] on span "Voir plus" at bounding box center [254, 70] width 21 height 6
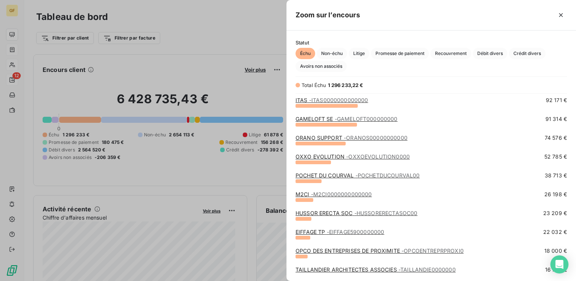
scroll to position [38, 0]
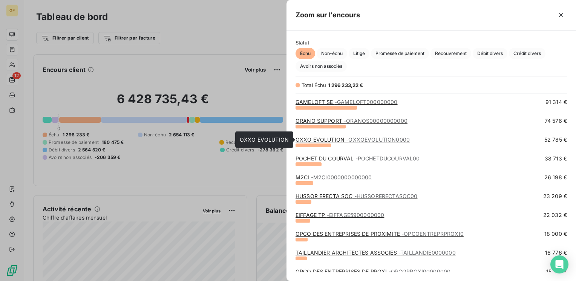
click at [319, 137] on link "OXXO EVOLUTION - OXXOEVOLUTION0000" at bounding box center [352, 139] width 114 height 6
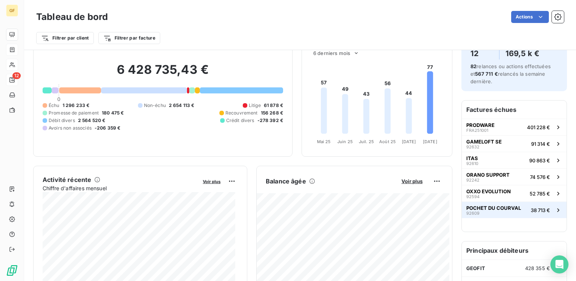
scroll to position [38, 0]
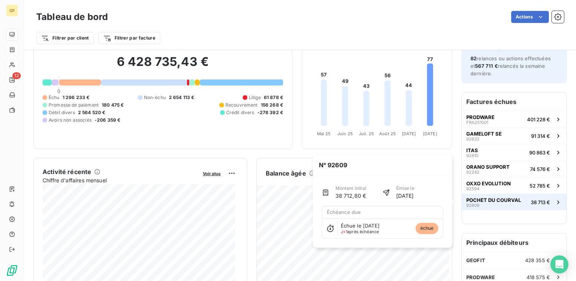
click at [487, 198] on span "POCHET DU COURVAL" at bounding box center [493, 200] width 55 height 6
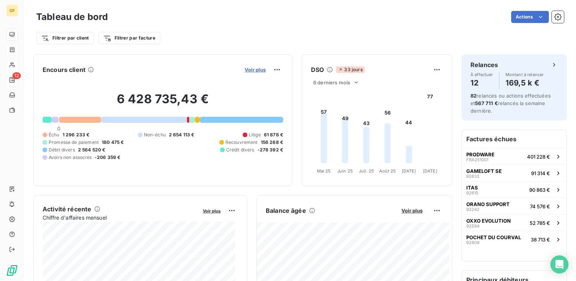
click at [248, 69] on span "Voir plus" at bounding box center [254, 70] width 21 height 6
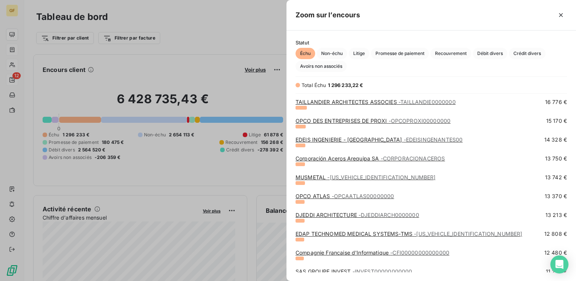
scroll to position [226, 0]
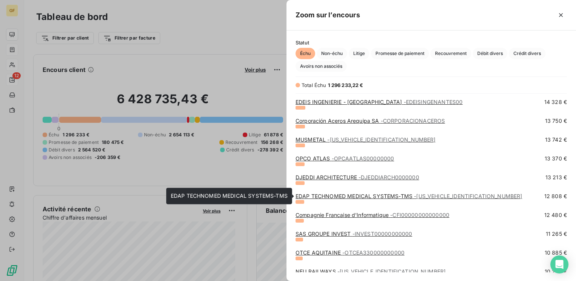
click at [392, 194] on link "EDAP TECHNOMED MEDICAL SYSTEMS-TMS - [US_VEHICLE_IDENTIFICATION_NUMBER]" at bounding box center [408, 196] width 227 height 6
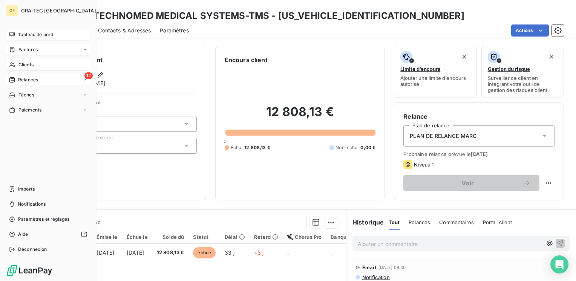
click at [32, 32] on span "Tableau de bord" at bounding box center [35, 34] width 35 height 7
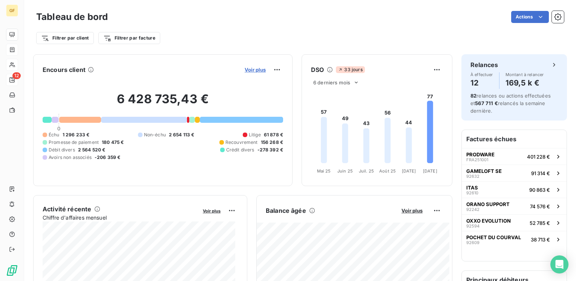
click at [247, 67] on span "Voir plus" at bounding box center [254, 70] width 21 height 6
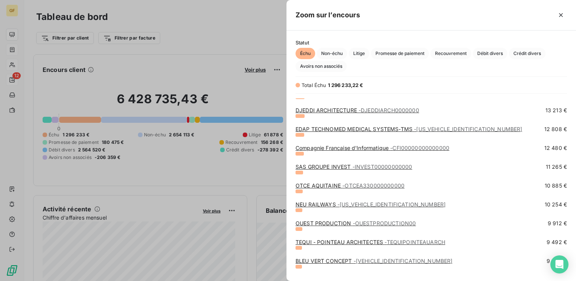
scroll to position [301, 0]
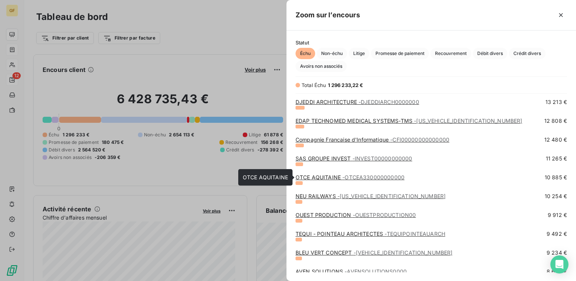
click at [329, 177] on link "OTCE AQUITAINE - OTCEA330000000000" at bounding box center [349, 177] width 109 height 6
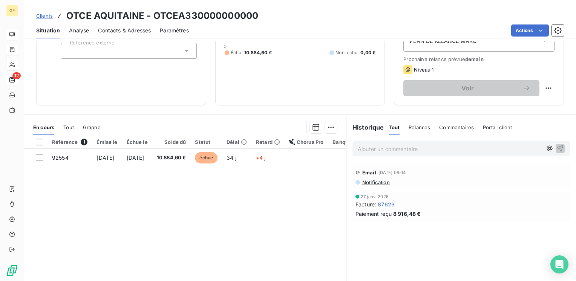
scroll to position [78, 0]
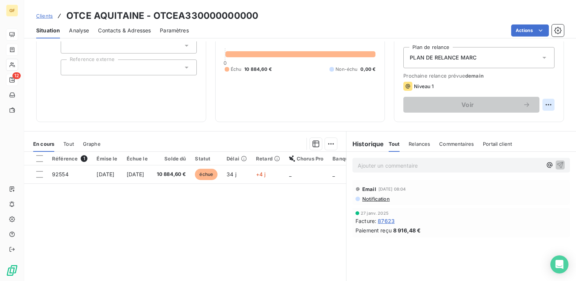
click at [542, 101] on html "GF 12 Clients OTCE AQUITAINE - OTCEA330000000000 Situation Analyse Contacts & A…" at bounding box center [288, 140] width 576 height 281
click at [523, 115] on div "Replanifier cette action" at bounding box center [511, 121] width 67 height 12
select select "9"
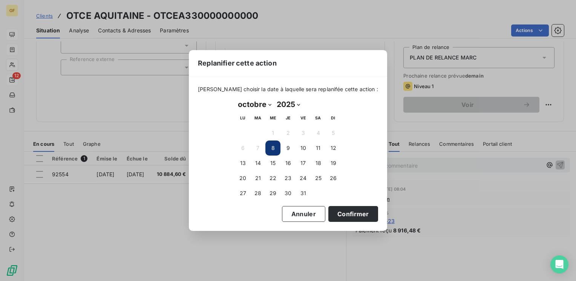
click at [273, 147] on button "8" at bounding box center [272, 147] width 15 height 15
click at [272, 147] on button "8" at bounding box center [272, 147] width 15 height 15
click at [348, 212] on button "Confirmer" at bounding box center [353, 214] width 50 height 16
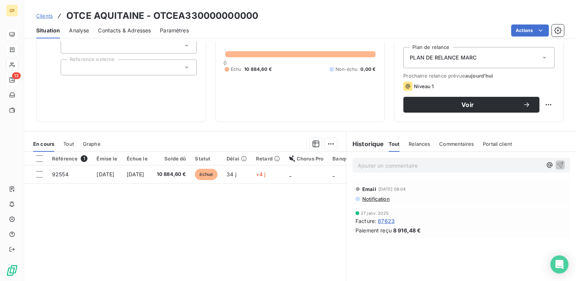
click at [143, 29] on span "Contacts & Adresses" at bounding box center [124, 31] width 53 height 8
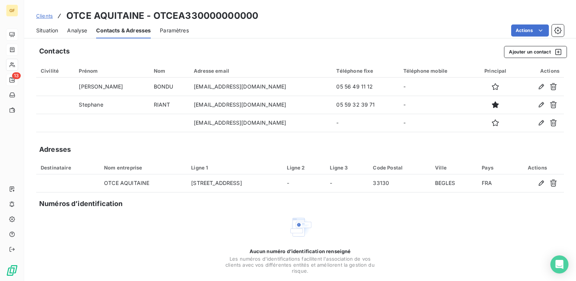
click at [43, 29] on span "Situation" at bounding box center [47, 31] width 22 height 8
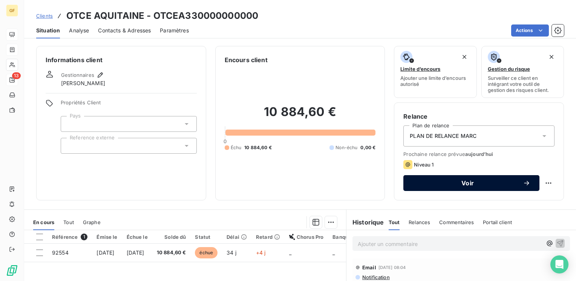
click at [453, 180] on span "Voir" at bounding box center [467, 183] width 110 height 6
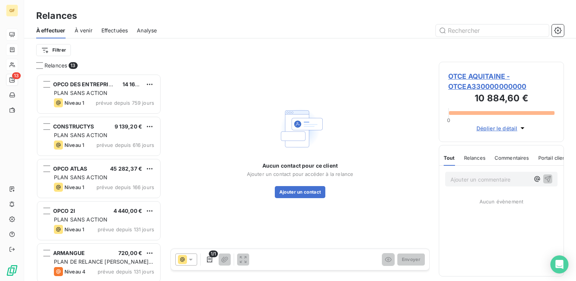
scroll to position [202, 119]
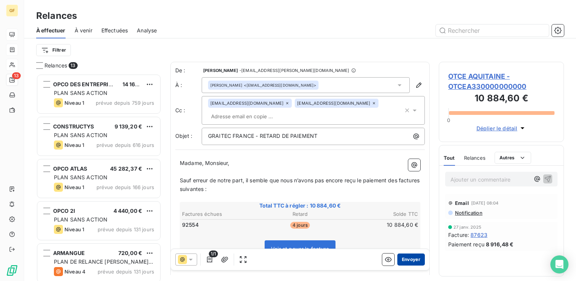
click at [411, 258] on button "Envoyer" at bounding box center [410, 259] width 27 height 12
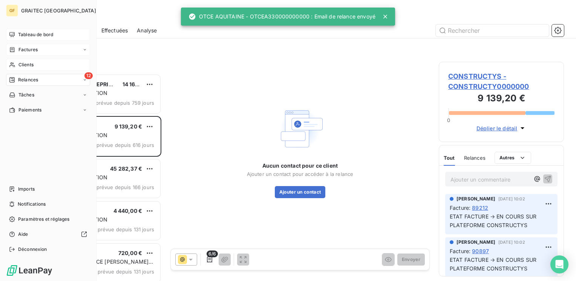
click at [23, 34] on span "Tableau de bord" at bounding box center [35, 34] width 35 height 7
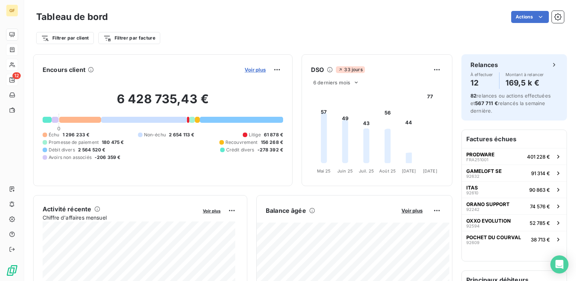
click at [250, 72] on span "Voir plus" at bounding box center [254, 70] width 21 height 6
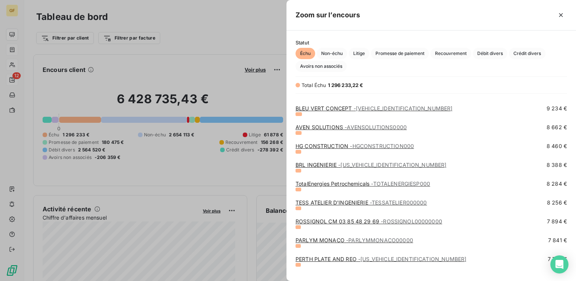
scroll to position [452, 0]
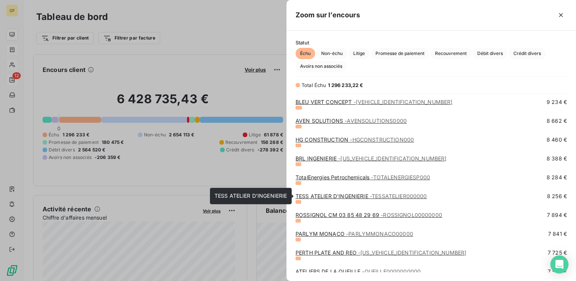
click at [355, 196] on link "TESS ATELIER D'INGENIERIE - TESSATELIER000000" at bounding box center [360, 196] width 131 height 6
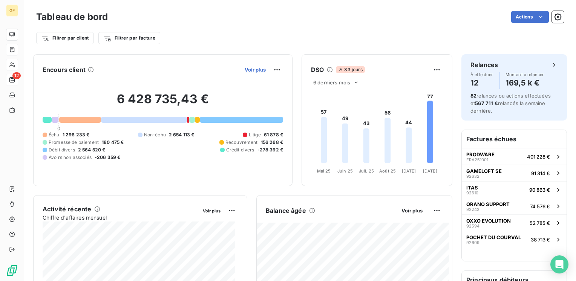
click at [247, 70] on span "Voir plus" at bounding box center [254, 70] width 21 height 6
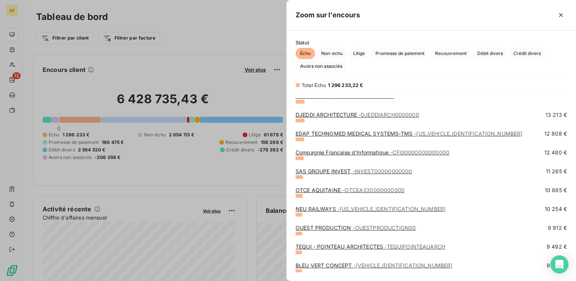
scroll to position [301, 0]
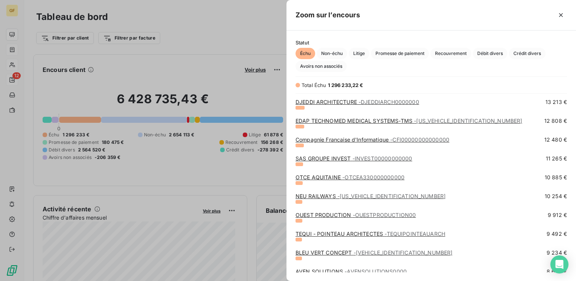
click at [324, 196] on link "NEU RAILWAYS - [US_VEHICLE_IDENTIFICATION_NUMBER]" at bounding box center [370, 196] width 150 height 6
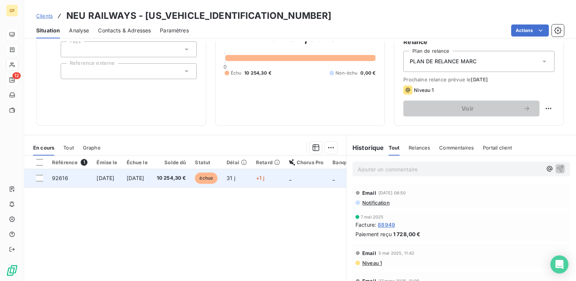
scroll to position [75, 0]
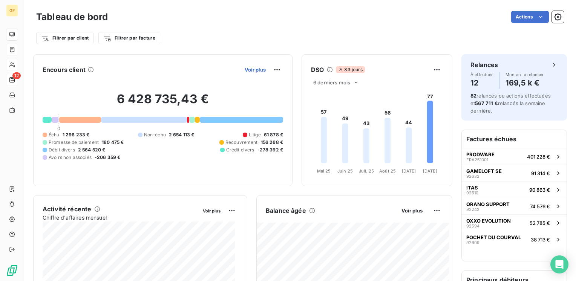
click at [247, 70] on span "Voir plus" at bounding box center [254, 70] width 21 height 6
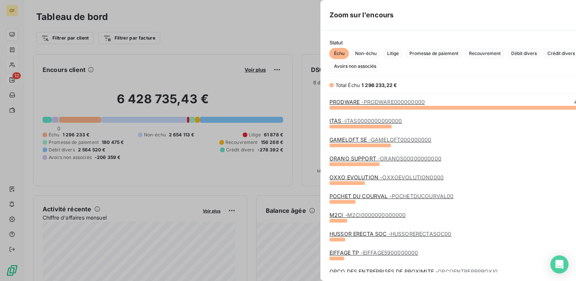
scroll to position [275, 283]
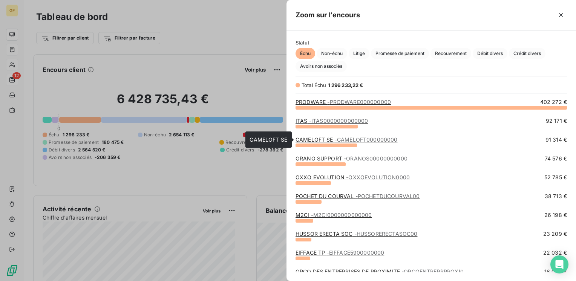
click at [327, 139] on link "GAMELOFT SE - GAMELOFT000000000" at bounding box center [346, 139] width 102 height 6
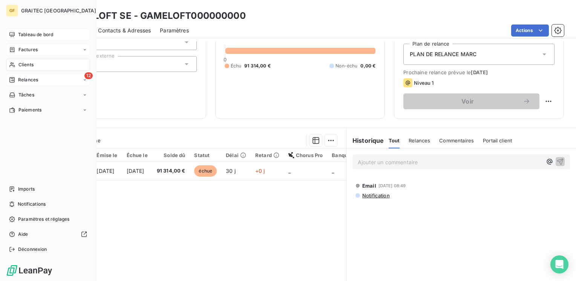
scroll to position [75, 0]
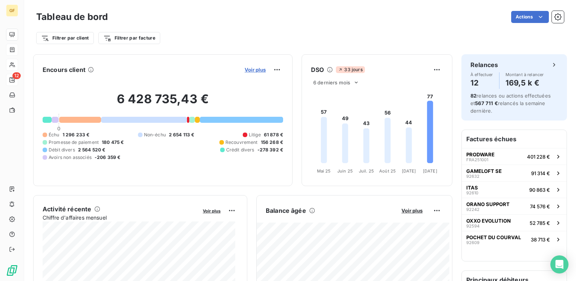
click at [244, 69] on span "Voir plus" at bounding box center [254, 70] width 21 height 6
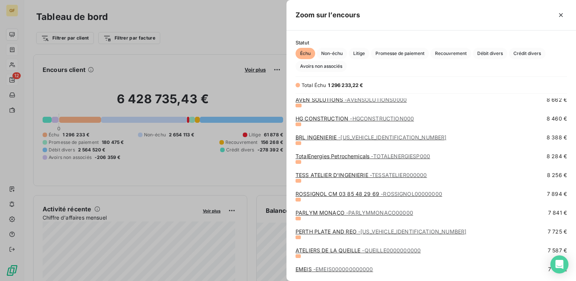
scroll to position [490, 0]
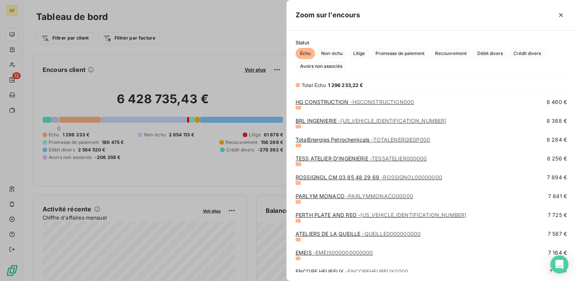
click at [327, 196] on link "PARLYM MONACO - PARLYMMONACO00000" at bounding box center [354, 196] width 118 height 6
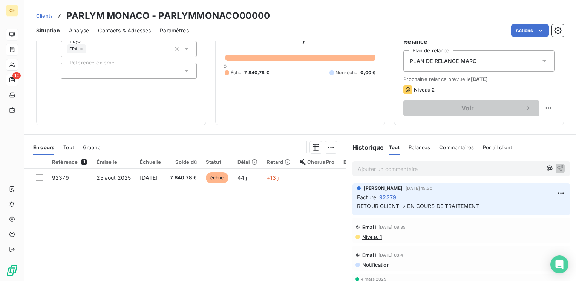
scroll to position [75, 0]
click at [540, 107] on html "GF 12 Clients PARLYM MONACO - PARLYMMONACO00000 Situation Analyse Contacts & Ad…" at bounding box center [288, 140] width 576 height 281
click at [524, 124] on div "Replanifier cette action" at bounding box center [511, 124] width 67 height 12
select select "9"
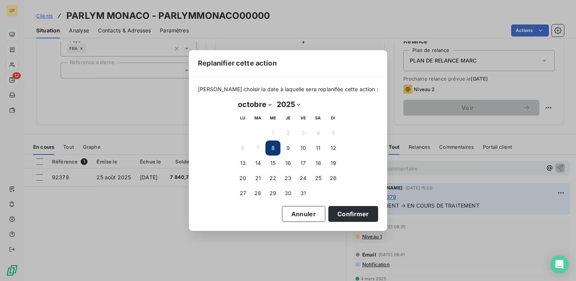
click at [277, 148] on button "8" at bounding box center [272, 147] width 15 height 15
click at [275, 147] on button "8" at bounding box center [272, 147] width 15 height 15
click at [348, 211] on button "Confirmer" at bounding box center [353, 214] width 50 height 16
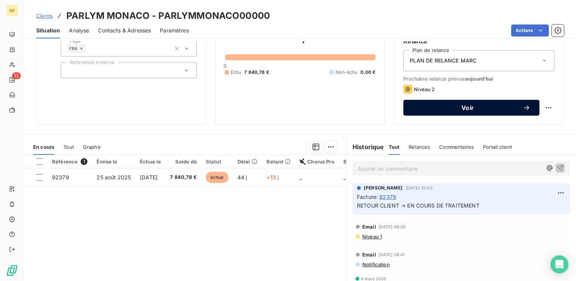
click at [461, 107] on span "Voir" at bounding box center [467, 108] width 110 height 6
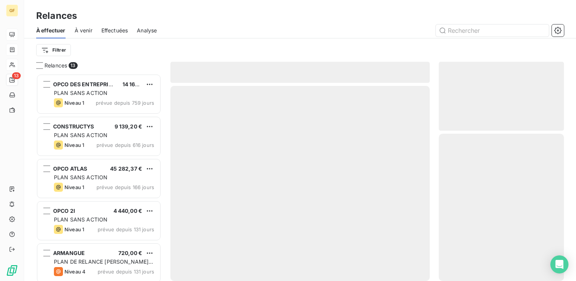
scroll to position [202, 119]
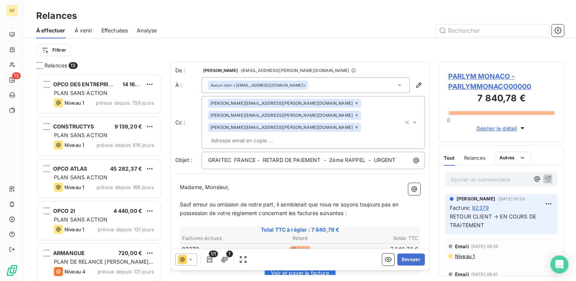
click at [354, 125] on icon at bounding box center [356, 127] width 5 height 5
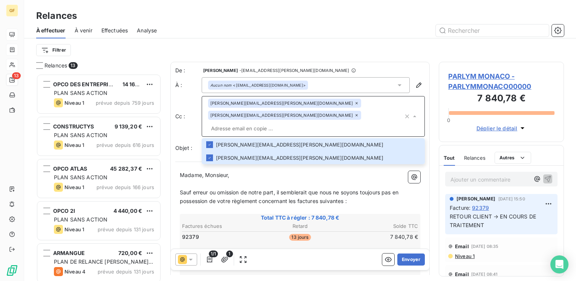
drag, startPoint x: 301, startPoint y: 118, endPoint x: 345, endPoint y: 110, distance: 44.8
click at [301, 123] on input "text" at bounding box center [305, 128] width 195 height 11
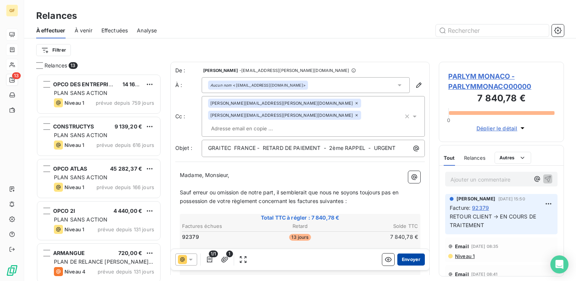
click at [400, 259] on button "Envoyer" at bounding box center [410, 259] width 27 height 12
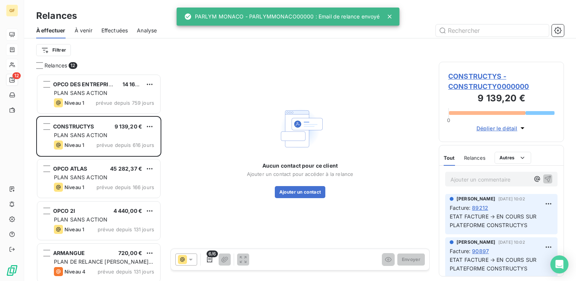
click at [127, 32] on span "Effectuées" at bounding box center [114, 31] width 27 height 8
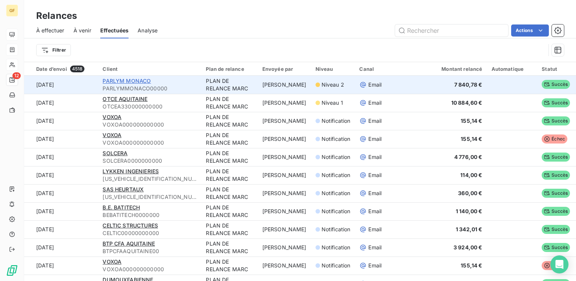
click at [137, 79] on span "PARLYM MONACO" at bounding box center [126, 81] width 48 height 6
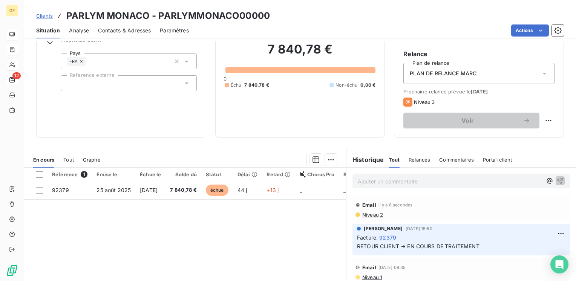
scroll to position [75, 0]
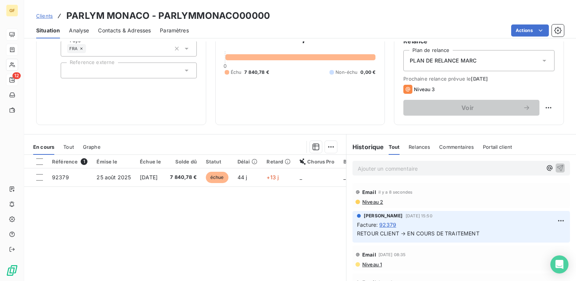
click at [365, 201] on span "Niveau 2" at bounding box center [371, 202] width 21 height 6
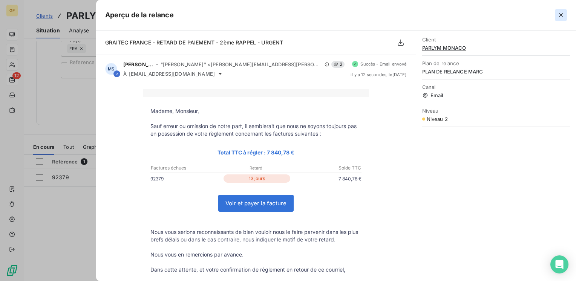
click at [559, 13] on icon "button" at bounding box center [561, 15] width 8 height 8
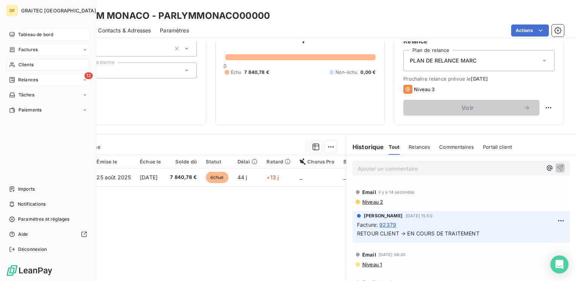
click at [24, 33] on span "Tableau de bord" at bounding box center [35, 34] width 35 height 7
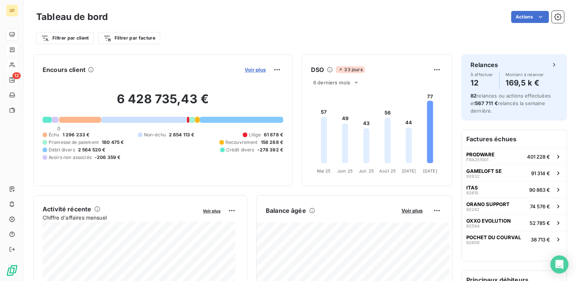
click at [253, 67] on span "Voir plus" at bounding box center [254, 70] width 21 height 6
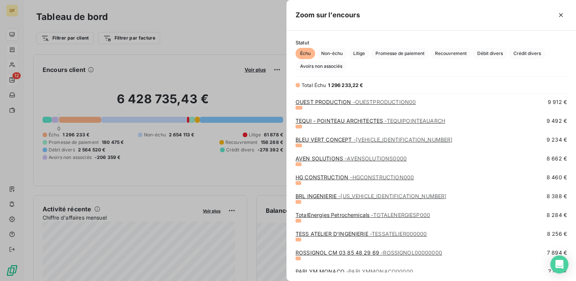
scroll to position [452, 0]
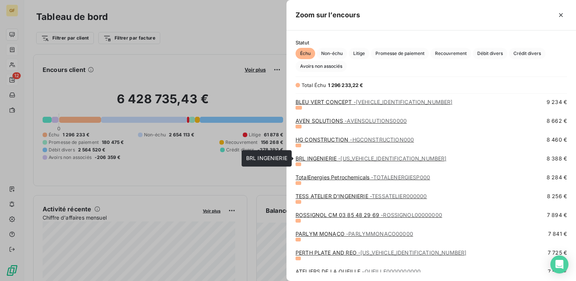
click at [318, 156] on link "BRL INGENIERIE - [US_VEHICLE_IDENTIFICATION_NUMBER]" at bounding box center [370, 158] width 151 height 6
